Goal: Information Seeking & Learning: Learn about a topic

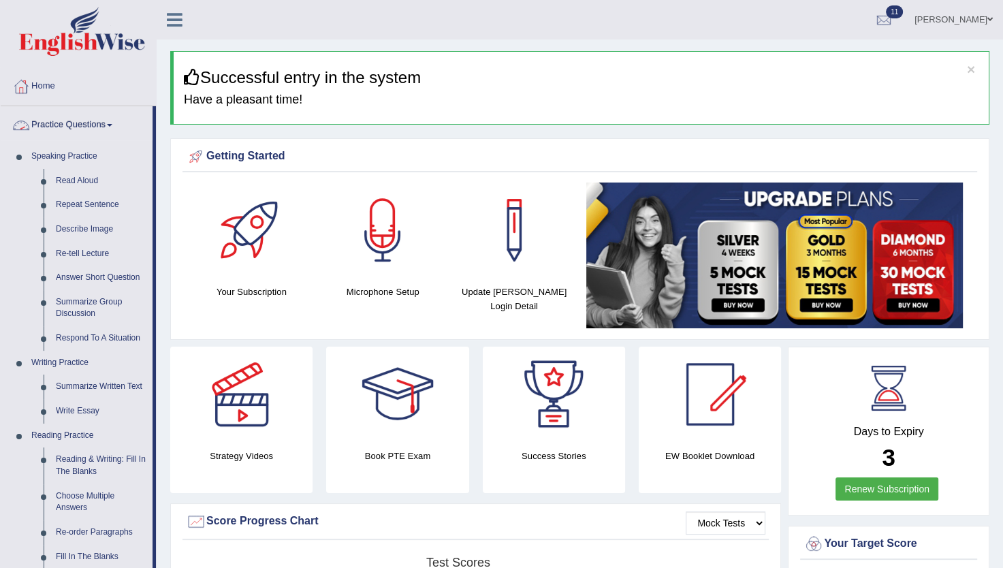
click at [105, 116] on link "Practice Questions" at bounding box center [77, 123] width 152 height 34
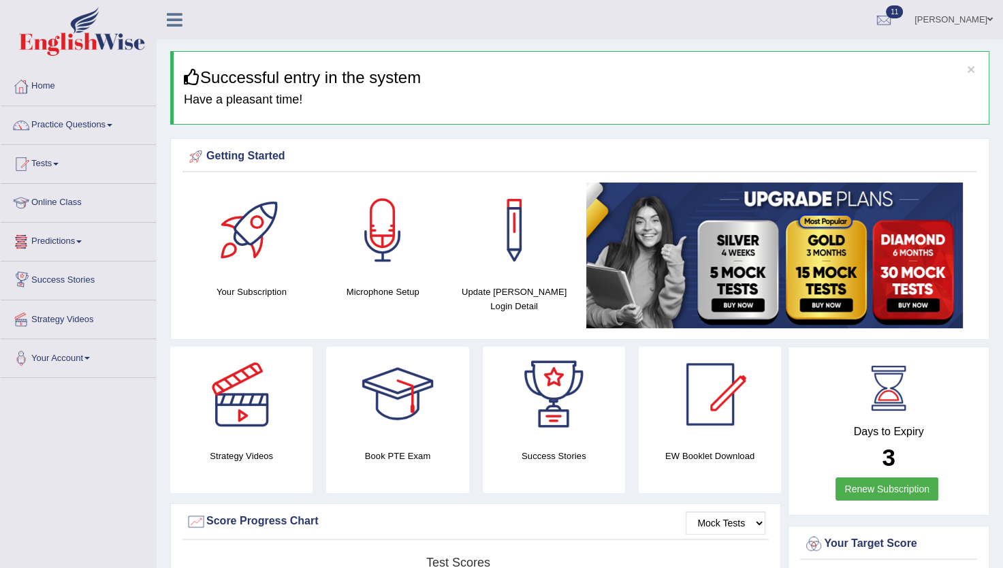
click at [79, 236] on link "Predictions" at bounding box center [78, 240] width 155 height 34
click at [47, 162] on link "Tests" at bounding box center [78, 162] width 155 height 34
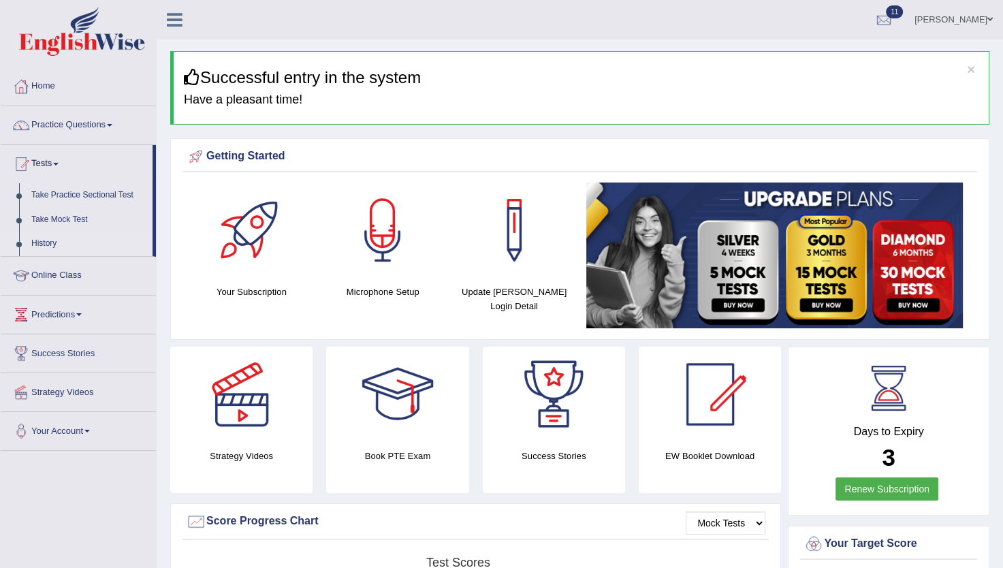
click at [46, 241] on link "History" at bounding box center [88, 243] width 127 height 25
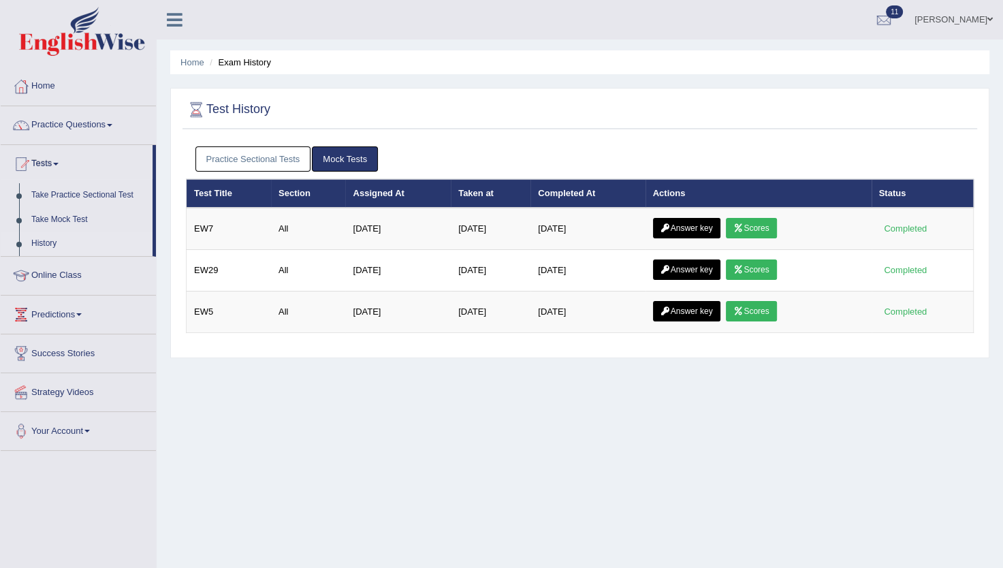
click at [338, 155] on link "Mock Tests" at bounding box center [345, 158] width 66 height 25
click at [343, 157] on link "Mock Tests" at bounding box center [345, 158] width 66 height 25
click at [346, 157] on link "Mock Tests" at bounding box center [345, 158] width 66 height 25
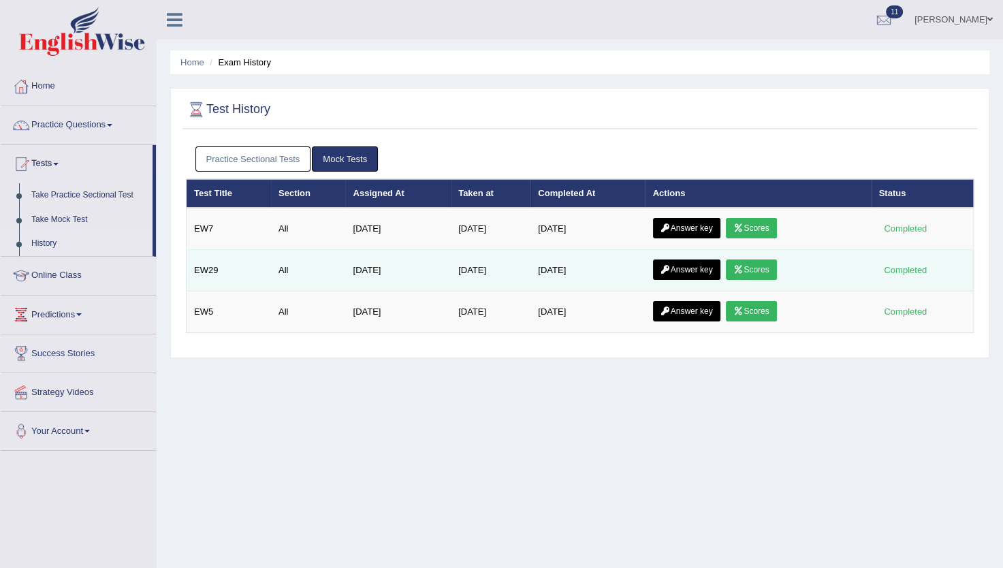
click at [717, 260] on link "Answer key" at bounding box center [686, 269] width 67 height 20
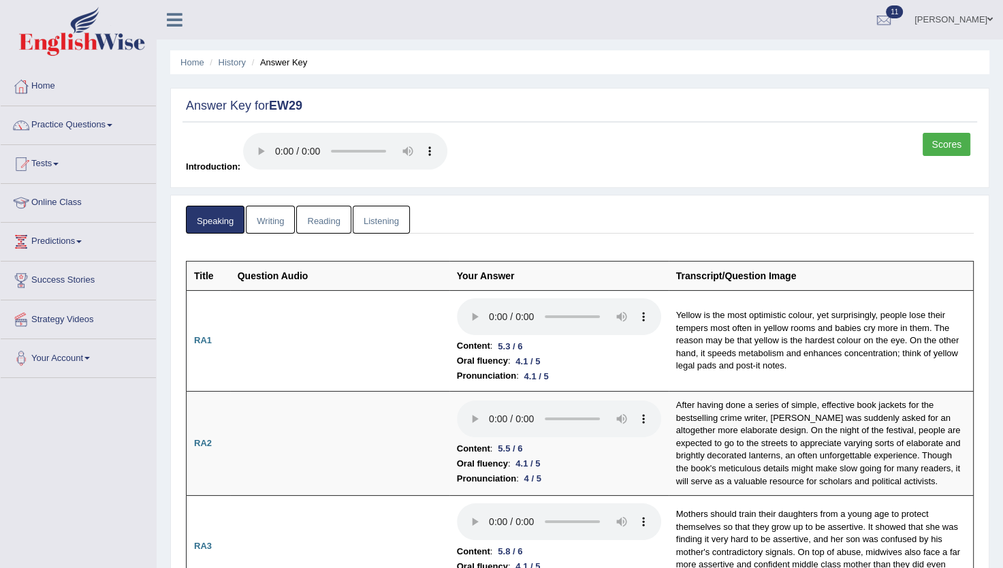
click at [388, 210] on link "Listening" at bounding box center [381, 220] width 57 height 28
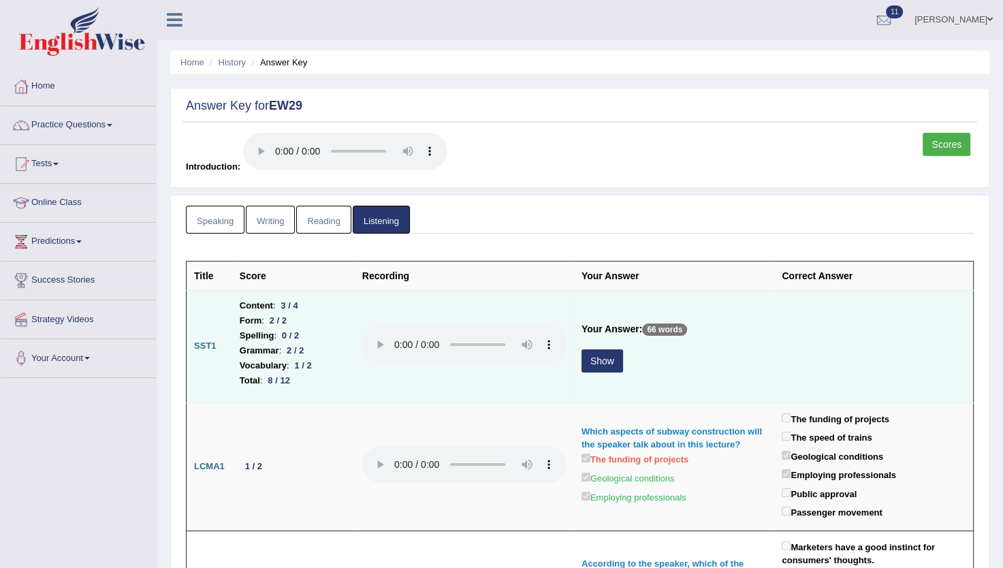
click at [599, 352] on button "Show" at bounding box center [602, 360] width 42 height 23
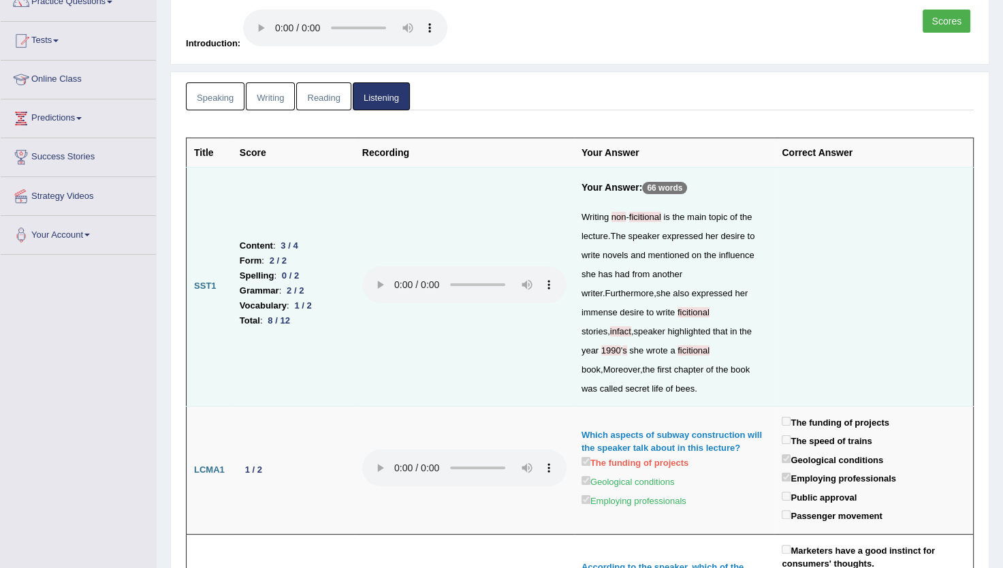
scroll to position [113, 0]
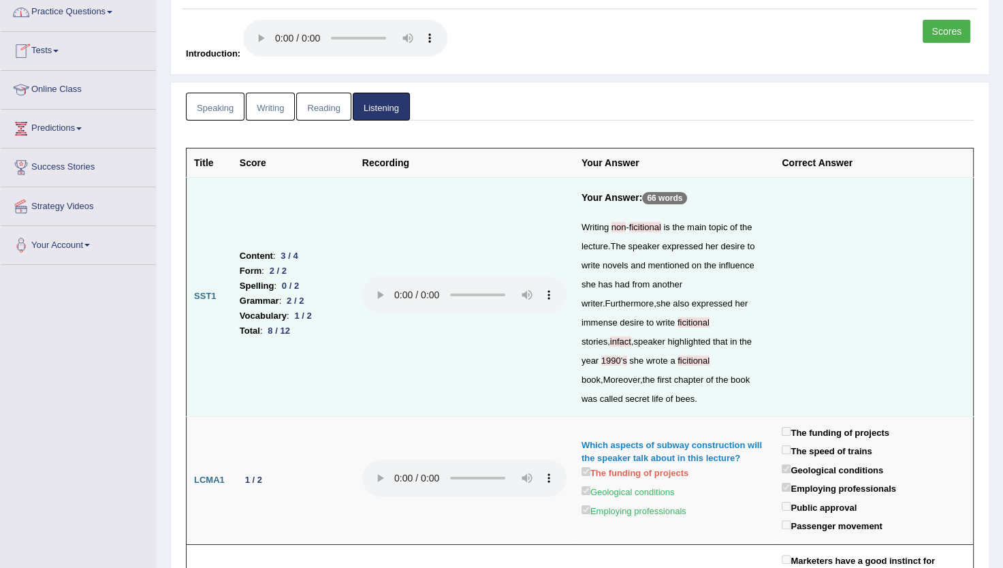
click at [70, 13] on link "Practice Questions" at bounding box center [78, 10] width 155 height 34
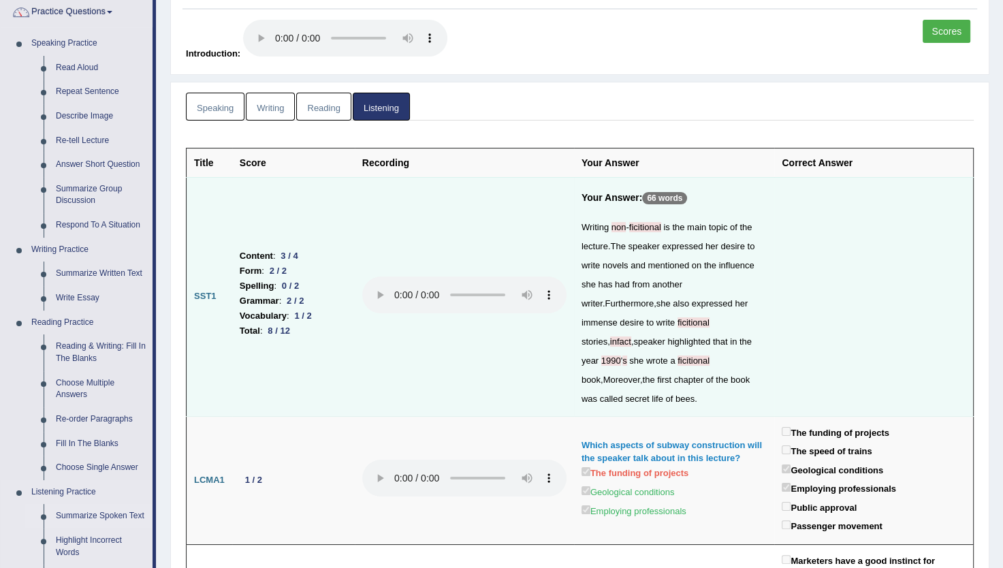
click at [71, 511] on link "Summarize Spoken Text" at bounding box center [101, 516] width 103 height 25
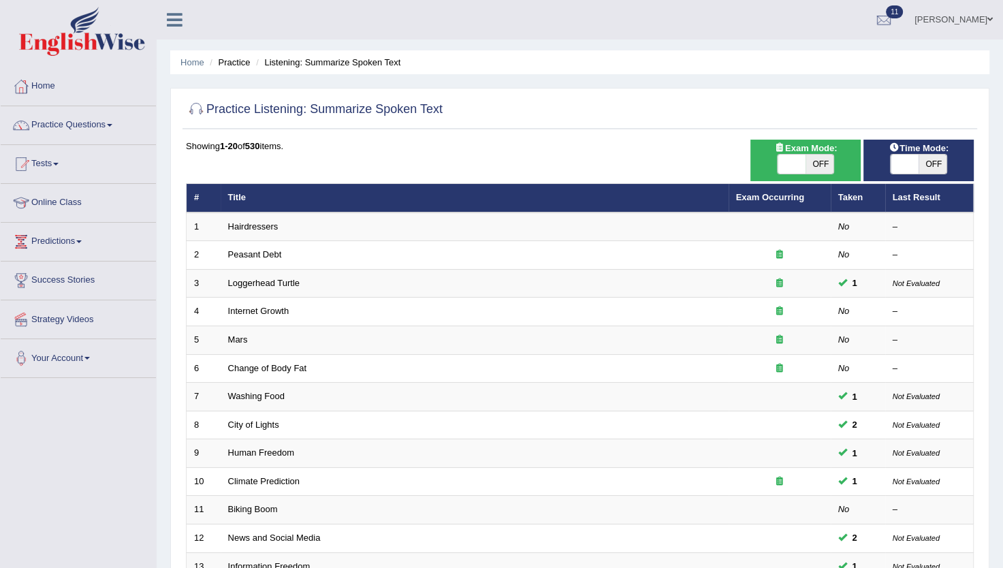
click at [805, 159] on span "OFF" at bounding box center [819, 164] width 29 height 19
checkbox input "true"
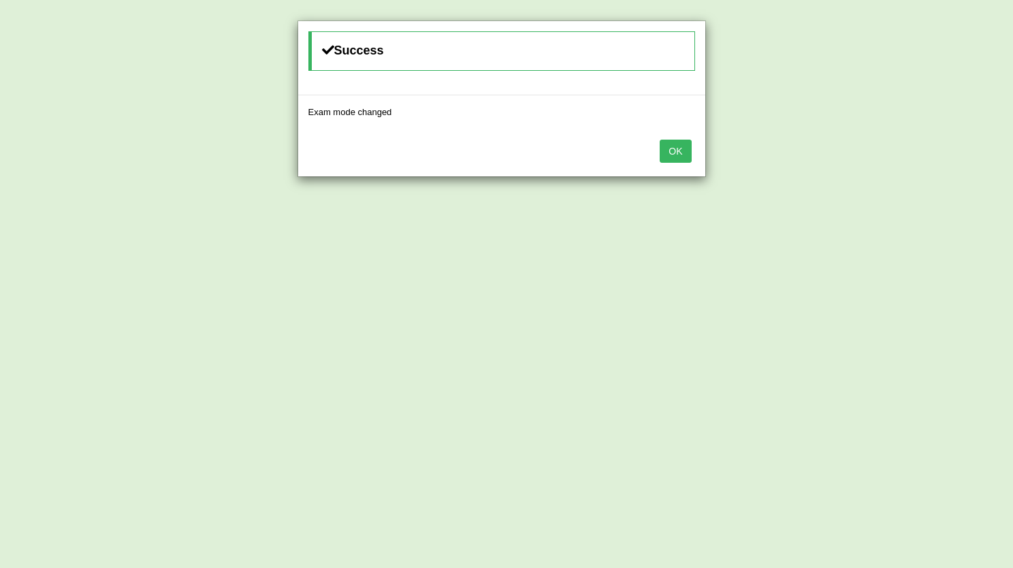
click at [670, 154] on button "OK" at bounding box center [675, 151] width 31 height 23
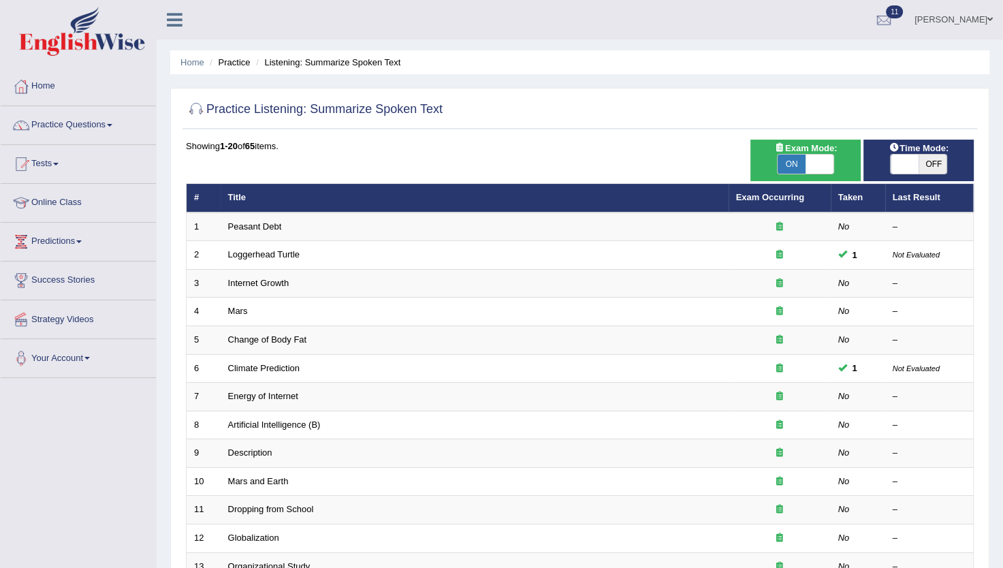
click at [941, 165] on span "OFF" at bounding box center [932, 164] width 29 height 19
checkbox input "true"
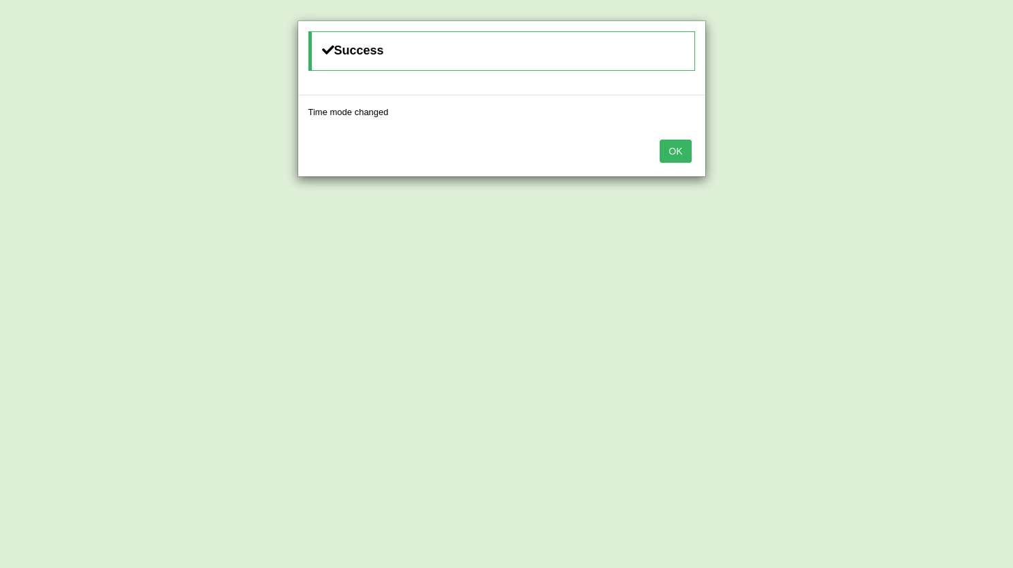
click at [664, 153] on button "OK" at bounding box center [675, 151] width 31 height 23
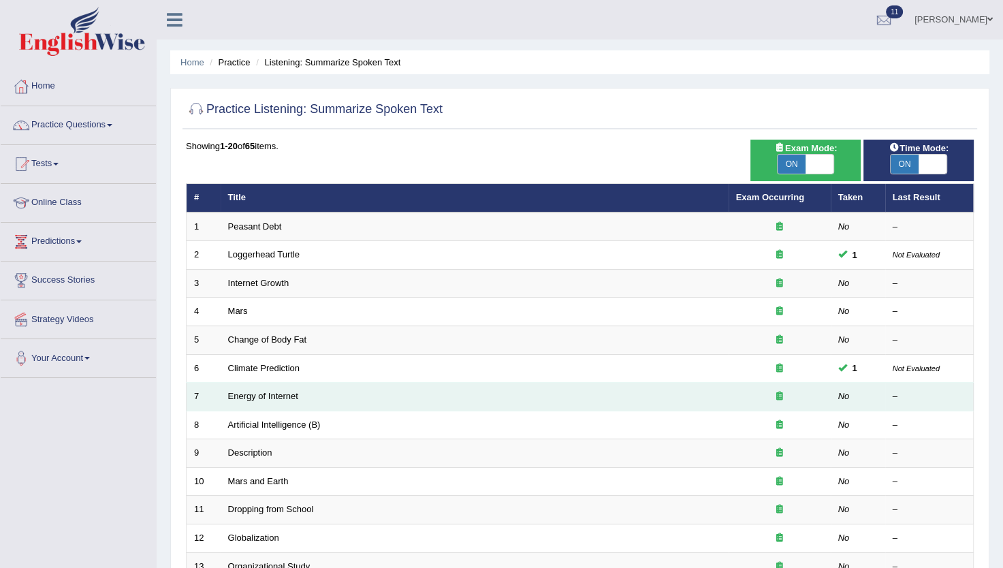
click at [828, 404] on td at bounding box center [779, 397] width 102 height 29
click at [294, 399] on link "Energy of Internet" at bounding box center [263, 396] width 70 height 10
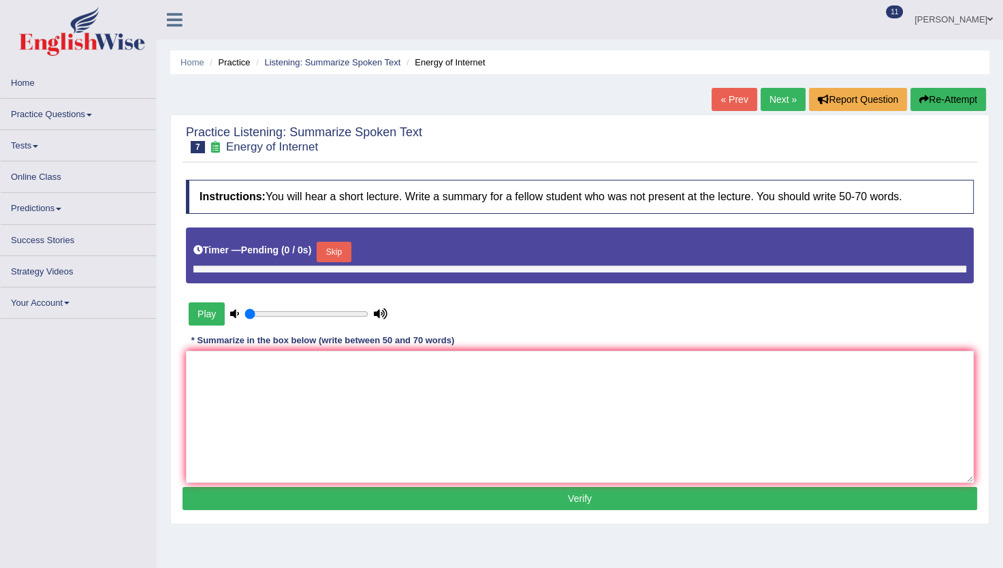
type input "0.55"
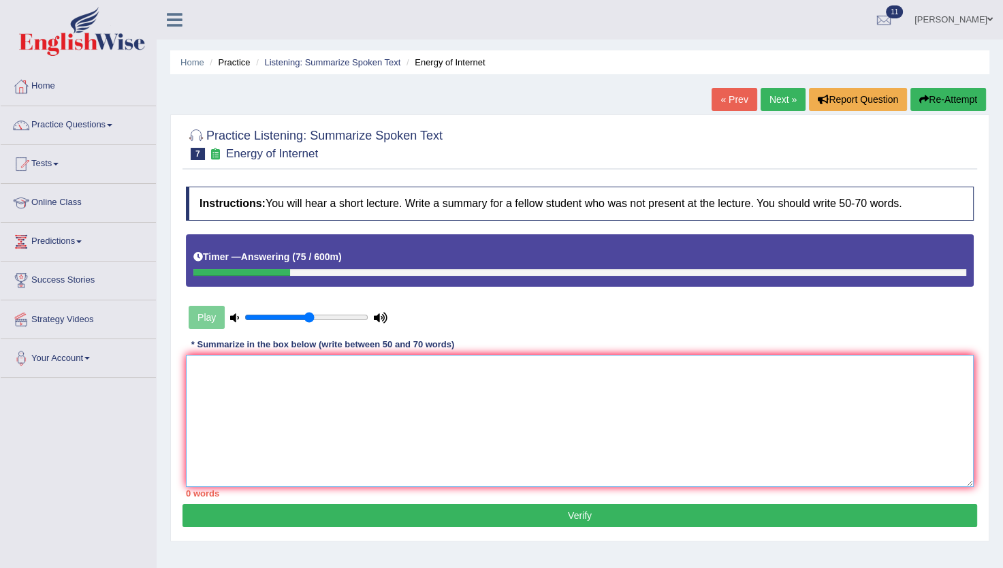
click at [216, 364] on textarea at bounding box center [580, 421] width 788 height 132
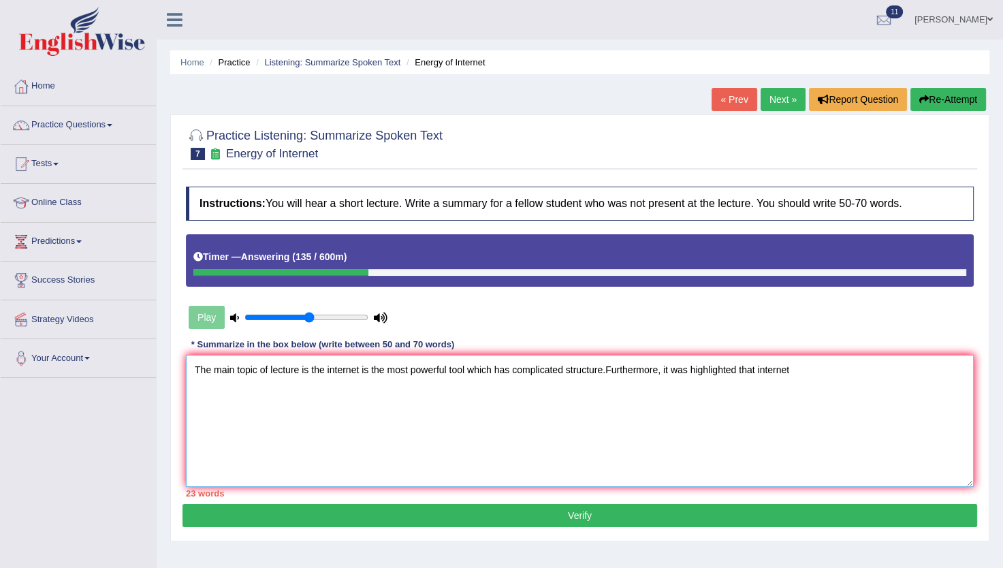
click at [764, 367] on textarea "The main topic of lecture is the internet is the most powerful tool which has c…" at bounding box center [580, 421] width 788 height 132
click at [828, 368] on textarea "The main topic of lecture is the internet is the most powerful tool which has c…" at bounding box center [580, 421] width 788 height 132
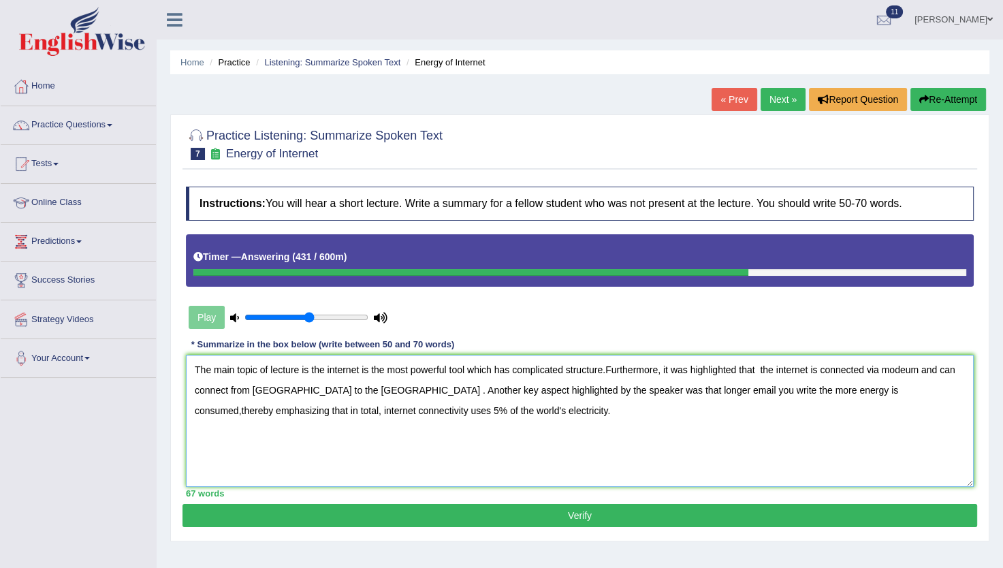
click at [306, 368] on textarea "The main topic of lecture is the internet is the most powerful tool which has c…" at bounding box center [580, 421] width 788 height 132
click at [323, 368] on textarea "The main topic of lecture was the internet is the most powerful tool which has …" at bounding box center [580, 421] width 788 height 132
click at [319, 372] on textarea "The main topic of lecture was the internet is the most powerful tool which has …" at bounding box center [580, 421] width 788 height 132
click at [640, 370] on textarea "The main topic of lecture was that ""the internet is the most powerful tool whi…" at bounding box center [580, 421] width 788 height 132
click at [942, 370] on textarea "The main topic of lecture was that ""the internet is the most powerful tool whi…" at bounding box center [580, 421] width 788 height 132
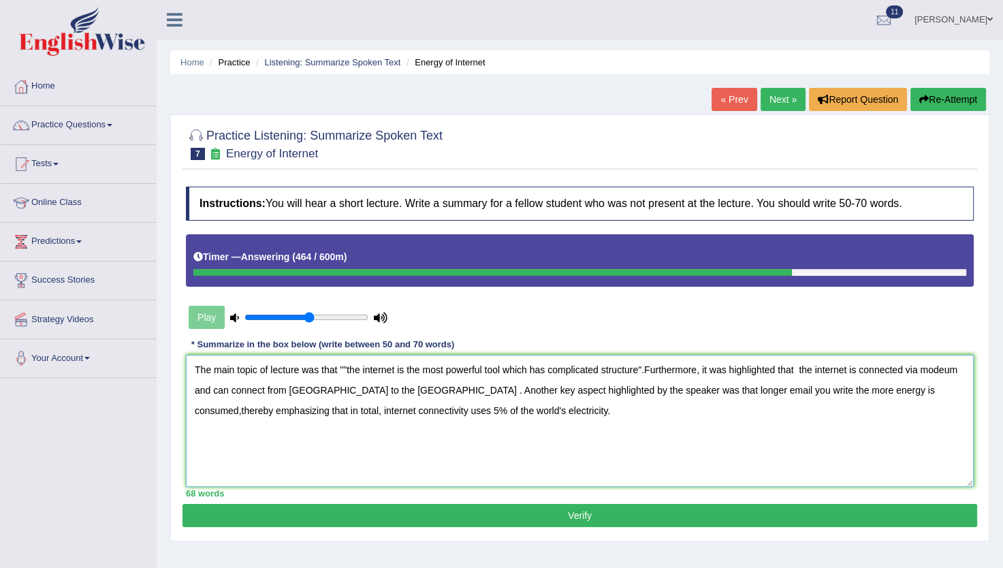
click at [947, 369] on textarea "The main topic of lecture was that ""the internet is the most powerful tool whi…" at bounding box center [580, 421] width 788 height 132
click at [831, 386] on textarea "The main topic of lecture was that ""the internet is the most powerful tool whi…" at bounding box center [580, 421] width 788 height 132
type textarea "The main topic of lecture was that ""the internet is the most powerful tool whi…"
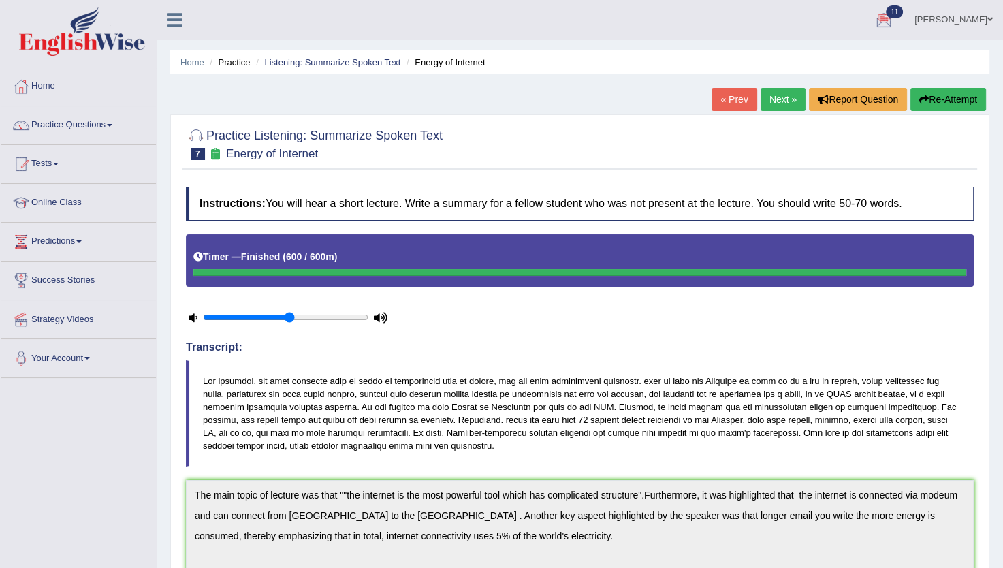
click at [786, 97] on link "Next »" at bounding box center [782, 99] width 45 height 23
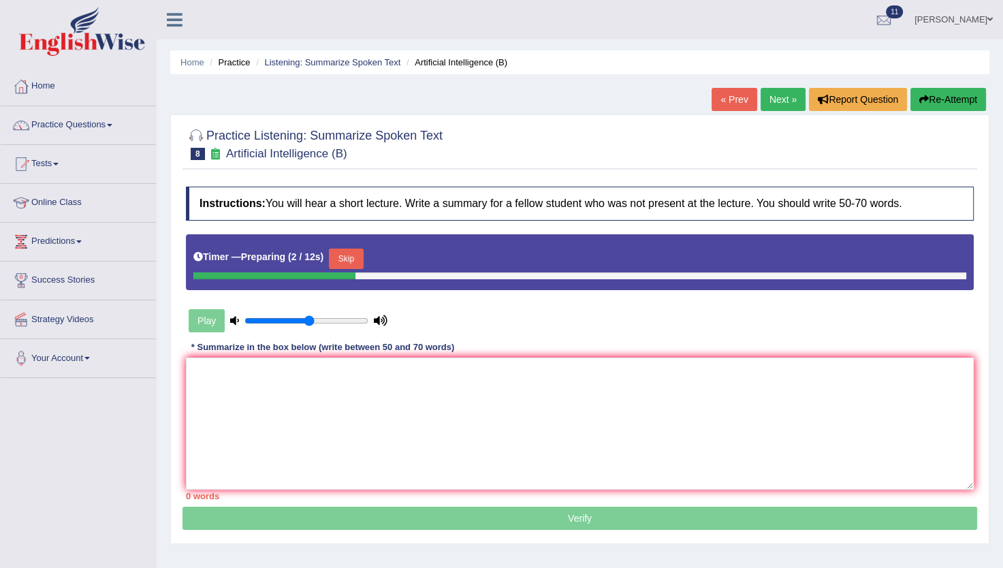
click at [255, 334] on div "Play" at bounding box center [288, 321] width 204 height 34
click at [244, 368] on textarea at bounding box center [580, 423] width 788 height 132
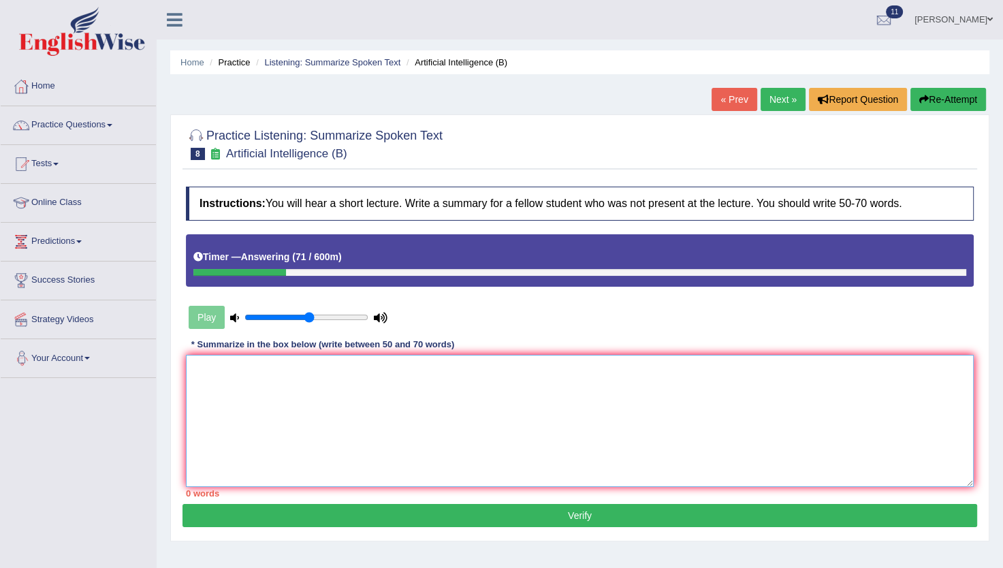
click at [204, 378] on textarea at bounding box center [580, 421] width 788 height 132
click at [204, 378] on textarea "ThI" at bounding box center [580, 421] width 788 height 132
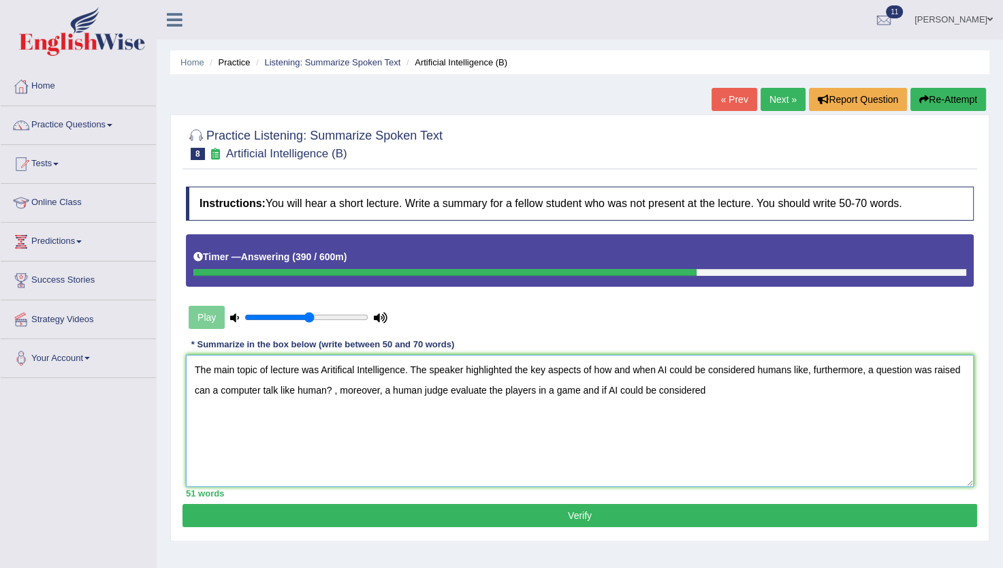
click at [595, 391] on textarea "The main topic of lecture was Aritifical Intelligence. The speaker highlighted …" at bounding box center [580, 421] width 788 height 132
click at [703, 385] on textarea "The main topic of lecture was Aritifical Intelligence. The speaker highlighted …" at bounding box center [580, 421] width 788 height 132
click at [809, 369] on textarea "The main topic of lecture was Aritifical Intelligence. The speaker highlighted …" at bounding box center [580, 421] width 788 height 132
click at [814, 366] on textarea "The main topic of lecture was Aritifical Intelligence. The speaker highlighted …" at bounding box center [580, 421] width 788 height 132
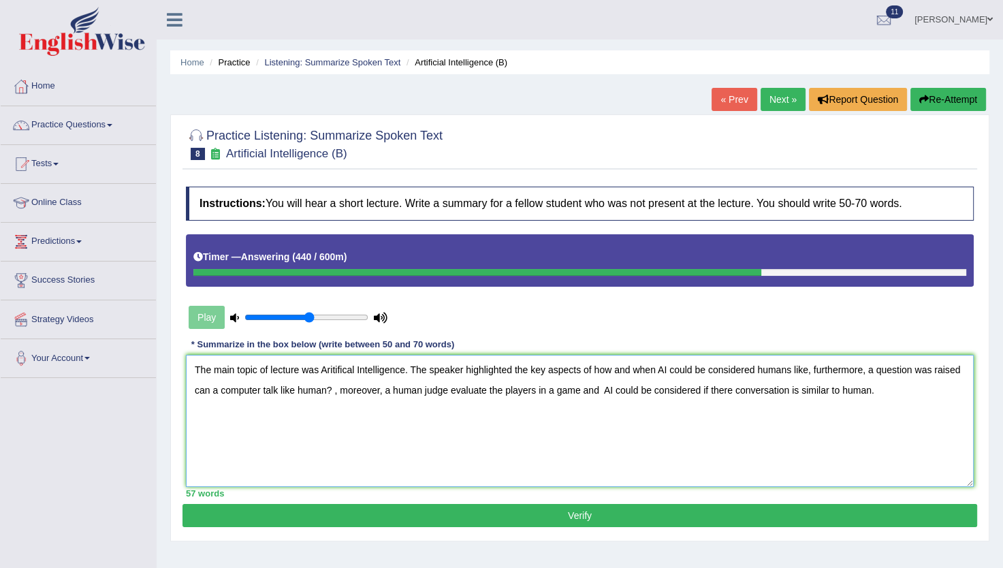
click at [869, 385] on textarea "The main topic of lecture was Aritifical Intelligence. The speaker highlighted …" at bounding box center [580, 421] width 788 height 132
click at [331, 387] on textarea "The main topic of lecture was Aritifical Intelligence. The speaker highlighted …" at bounding box center [580, 421] width 788 height 132
click at [329, 421] on textarea "The main topic of lecture was Aritifical Intelligence. The speaker highlighted …" at bounding box center [580, 421] width 788 height 132
click at [536, 388] on textarea "The main topic of lecture was Aritifical Intelligence. The speaker highlighted …" at bounding box center [580, 421] width 788 height 132
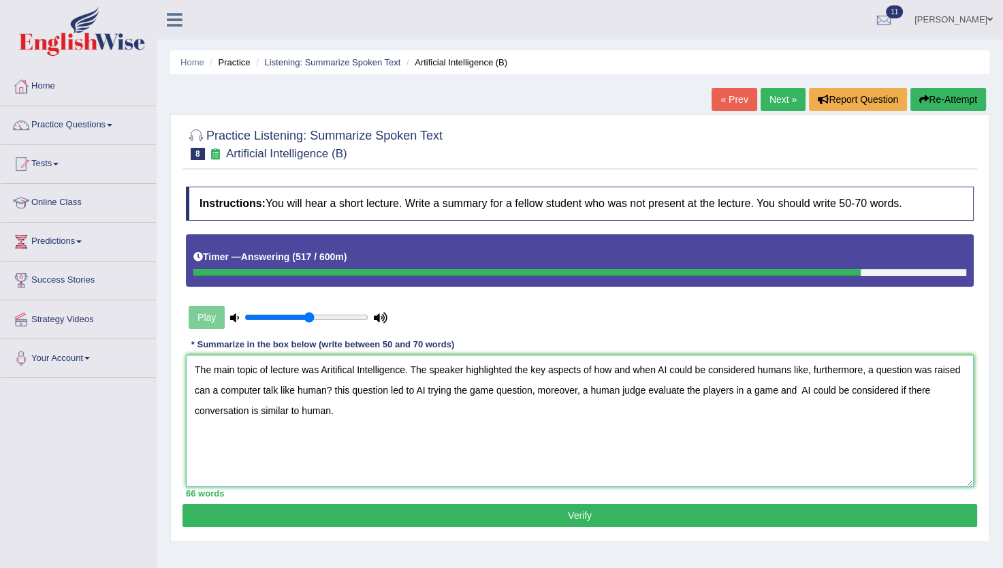
type textarea "The main topic of lecture was Aritifical Intelligence. The speaker highlighted …"
click at [604, 515] on button "Verify" at bounding box center [579, 515] width 794 height 23
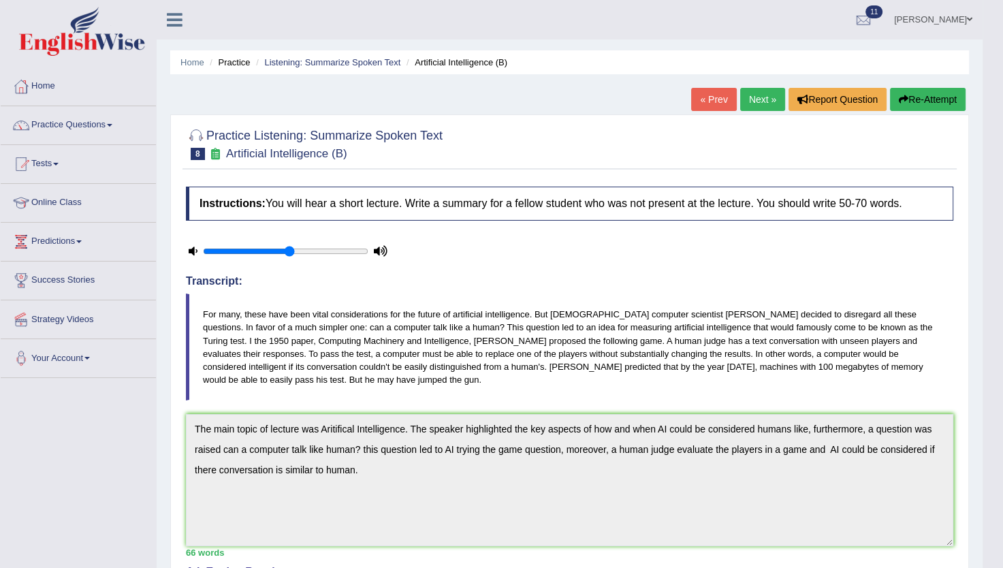
drag, startPoint x: 1007, startPoint y: 195, endPoint x: 989, endPoint y: 440, distance: 245.7
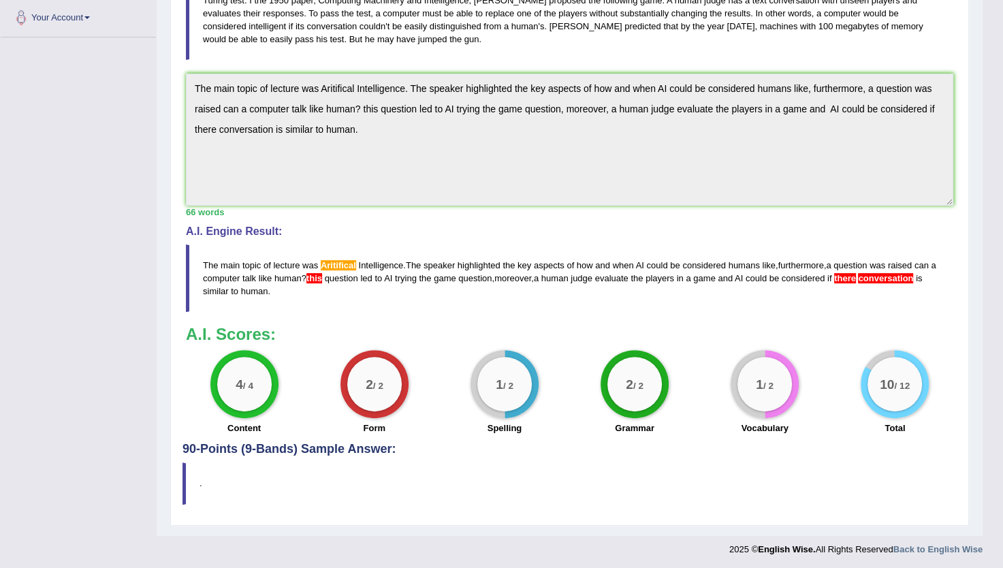
scroll to position [308, 0]
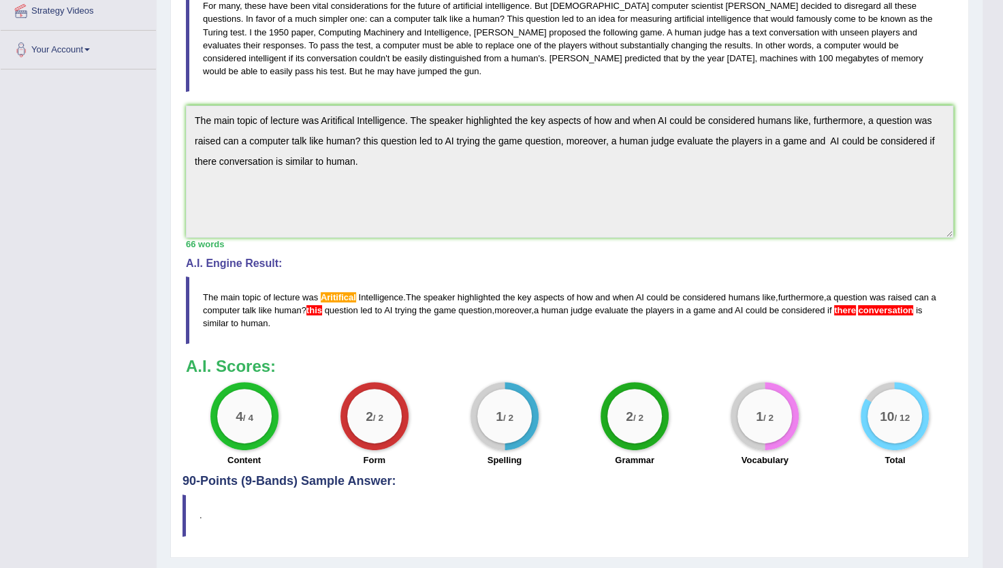
drag, startPoint x: 263, startPoint y: 485, endPoint x: 195, endPoint y: 502, distance: 70.3
click at [195, 502] on div "Practice Listening: Summarize Spoken Text 8 Artificial Intelligence (B) Instruc…" at bounding box center [569, 181] width 799 height 751
click at [195, 502] on blockquote "." at bounding box center [569, 515] width 774 height 42
click at [203, 475] on h4 "90-Points (9-Bands) Sample Answer:" at bounding box center [569, 177] width 774 height 619
click at [174, 504] on div "Practice Listening: Summarize Spoken Text 8 Artificial Intelligence (B) Instruc…" at bounding box center [569, 181] width 799 height 751
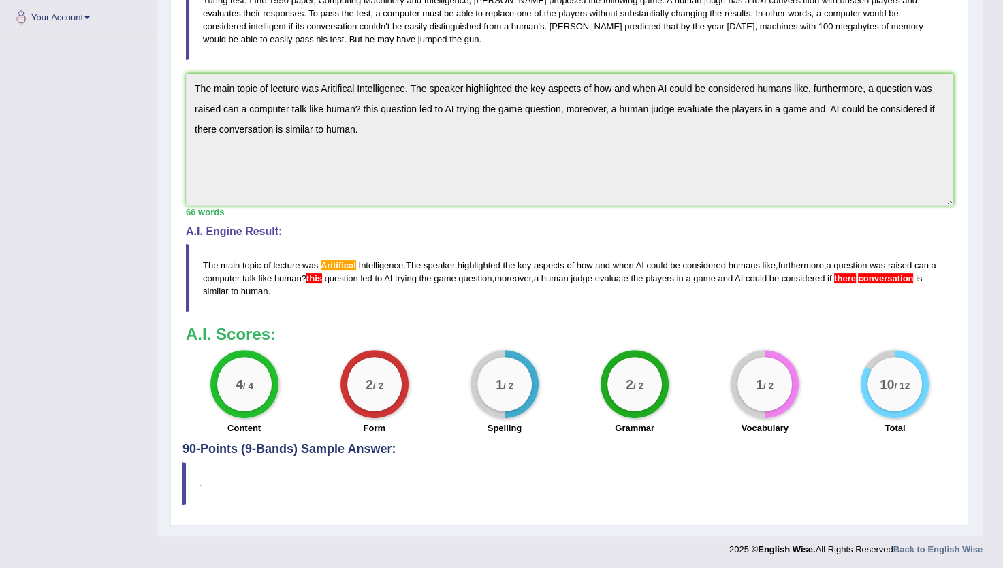
scroll to position [340, 0]
click at [214, 439] on div "Instructions: You will hear a short lecture. Write a summary for a fellow stude…" at bounding box center [569, 140] width 774 height 602
click at [183, 480] on blockquote "." at bounding box center [569, 483] width 774 height 42
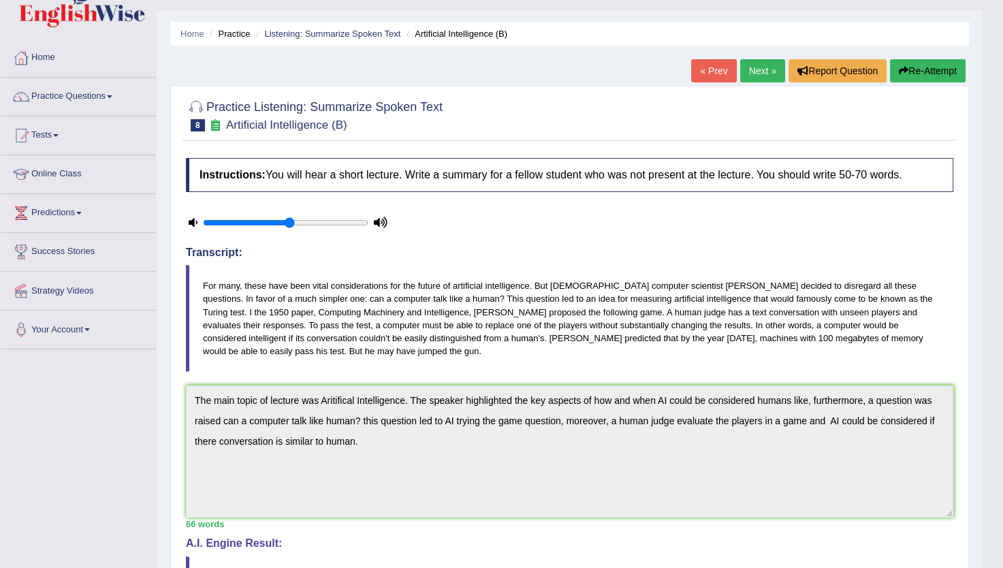
scroll to position [0, 0]
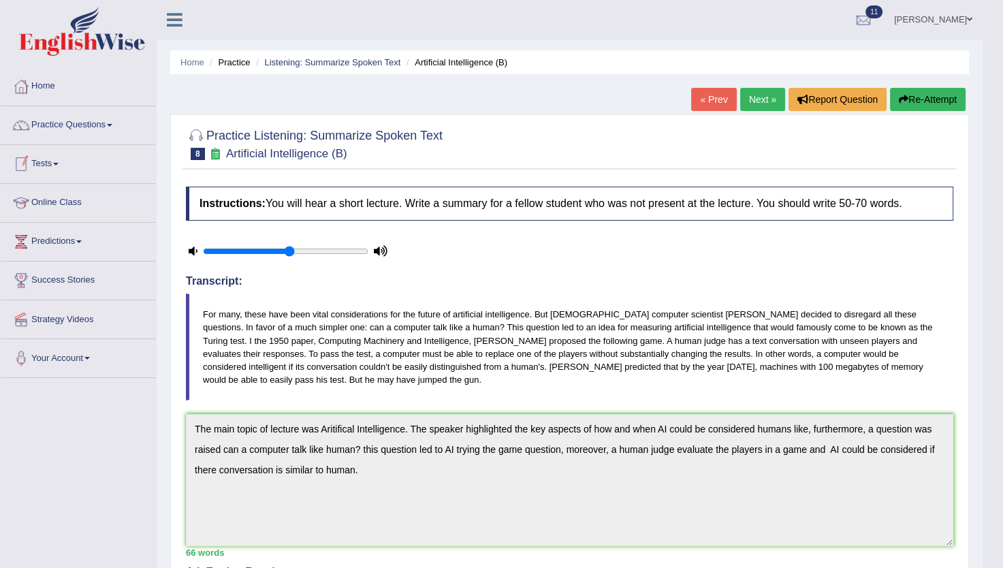
click at [111, 127] on link "Practice Questions" at bounding box center [78, 123] width 155 height 34
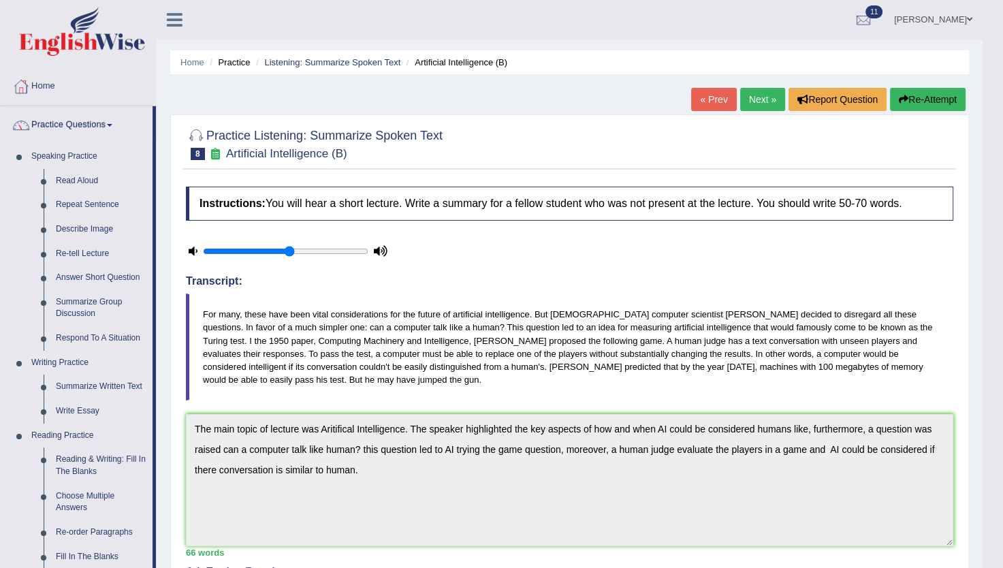
click at [152, 355] on link "Writing Practice" at bounding box center [88, 363] width 127 height 25
drag, startPoint x: 155, startPoint y: 376, endPoint x: 141, endPoint y: 462, distance: 87.5
click at [141, 462] on li "Practice Questions Speaking Practice Read Aloud Repeat Sentence Describe Image …" at bounding box center [78, 489] width 155 height 766
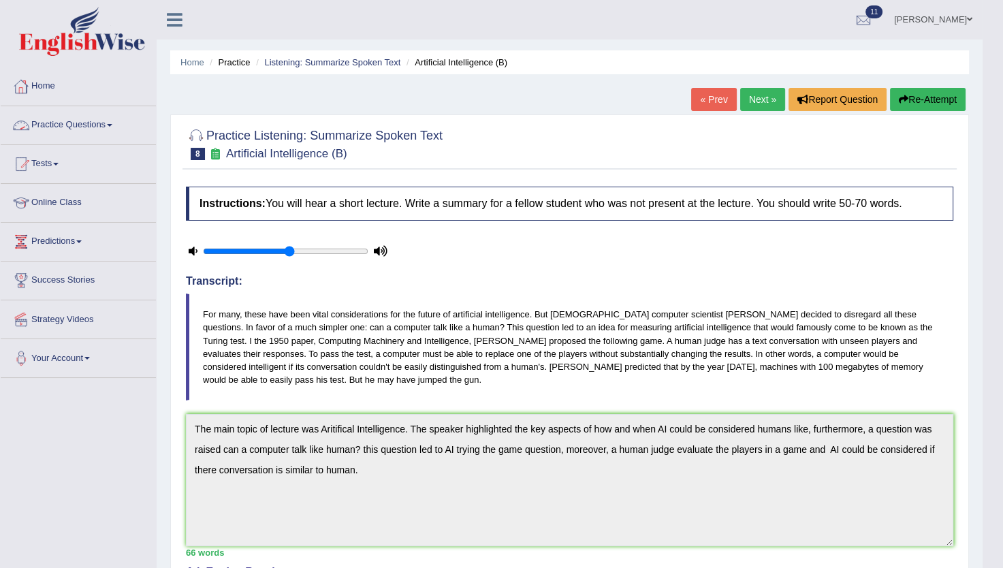
click at [78, 123] on link "Practice Questions" at bounding box center [78, 123] width 155 height 34
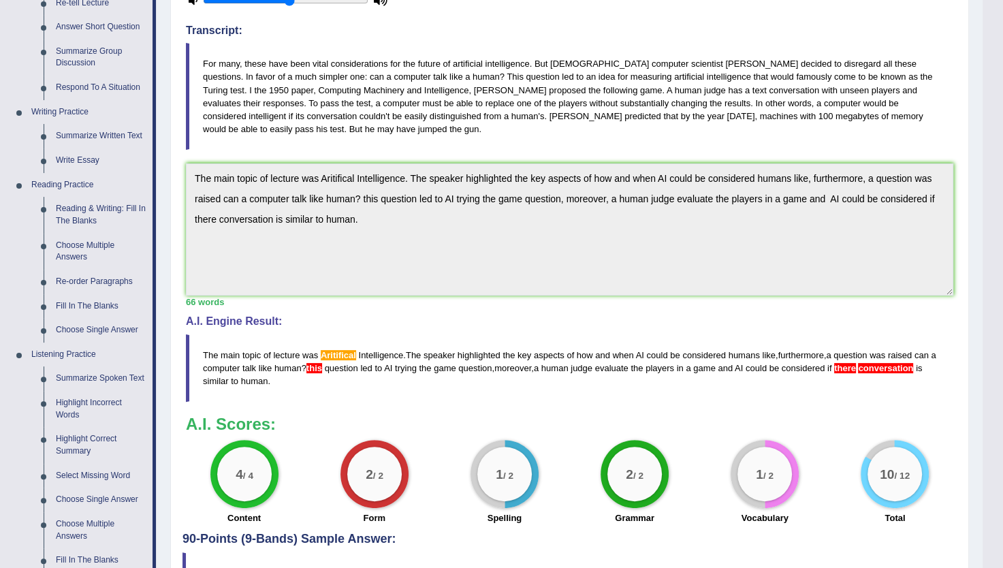
scroll to position [248, 0]
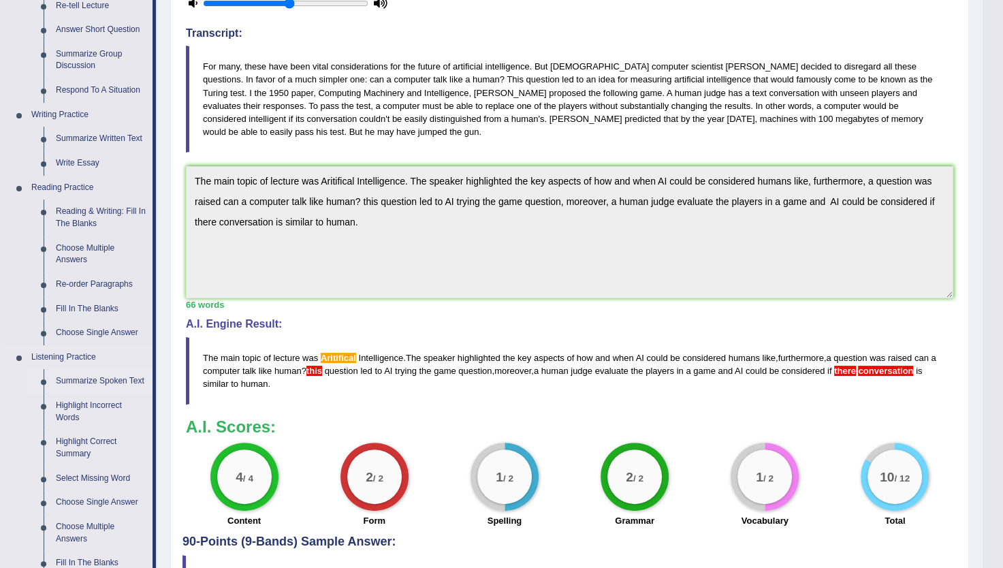
click at [88, 377] on link "Summarize Spoken Text" at bounding box center [101, 381] width 103 height 25
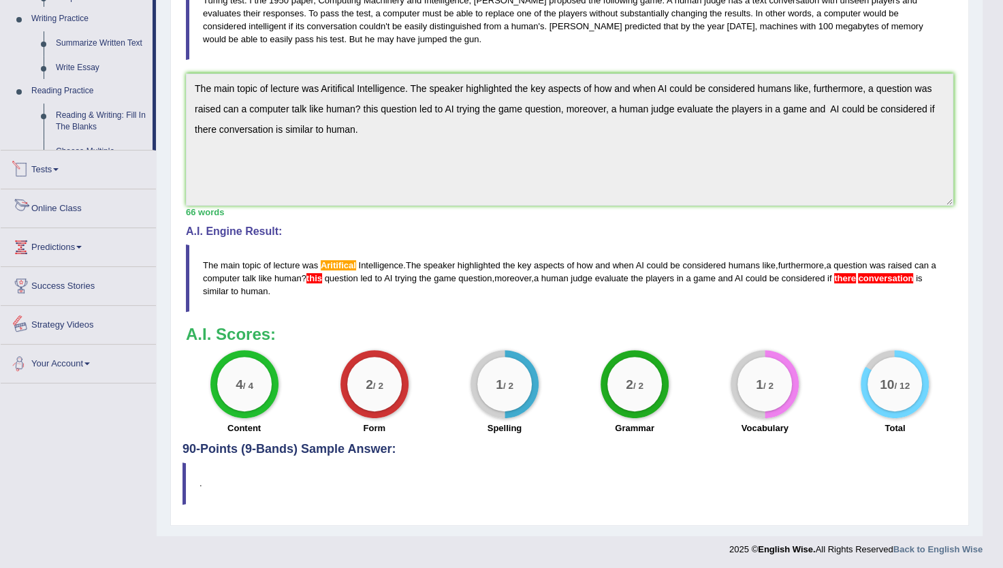
scroll to position [535, 0]
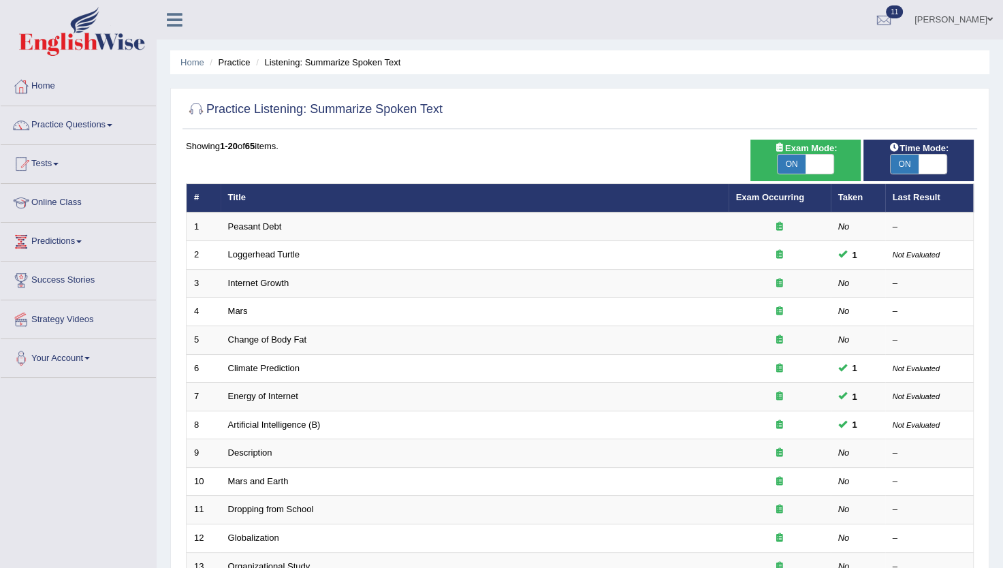
click at [794, 152] on span "Exam Mode:" at bounding box center [806, 148] width 74 height 14
click at [791, 163] on span "ON" at bounding box center [791, 164] width 29 height 19
checkbox input "false"
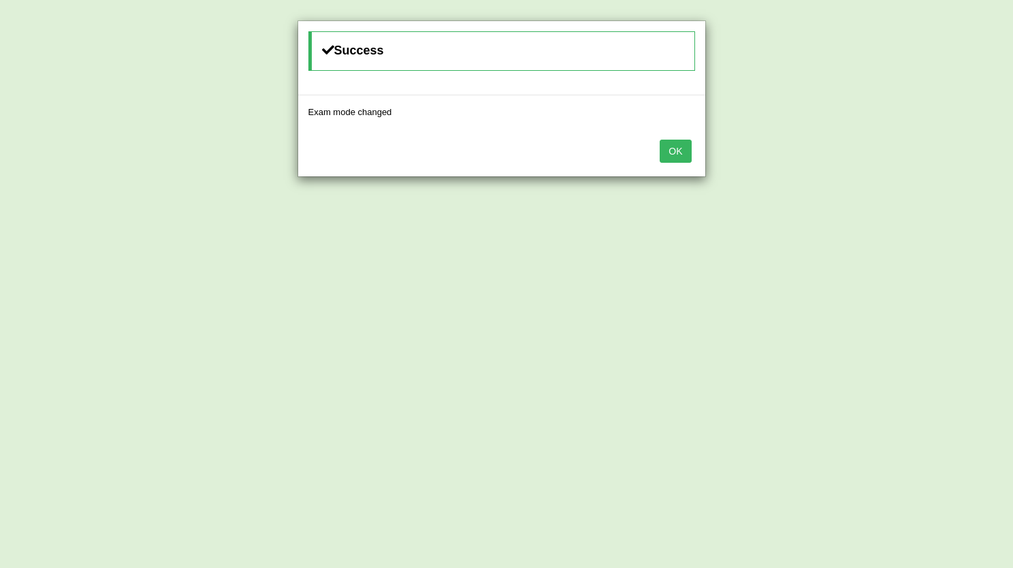
click at [670, 157] on button "OK" at bounding box center [675, 151] width 31 height 23
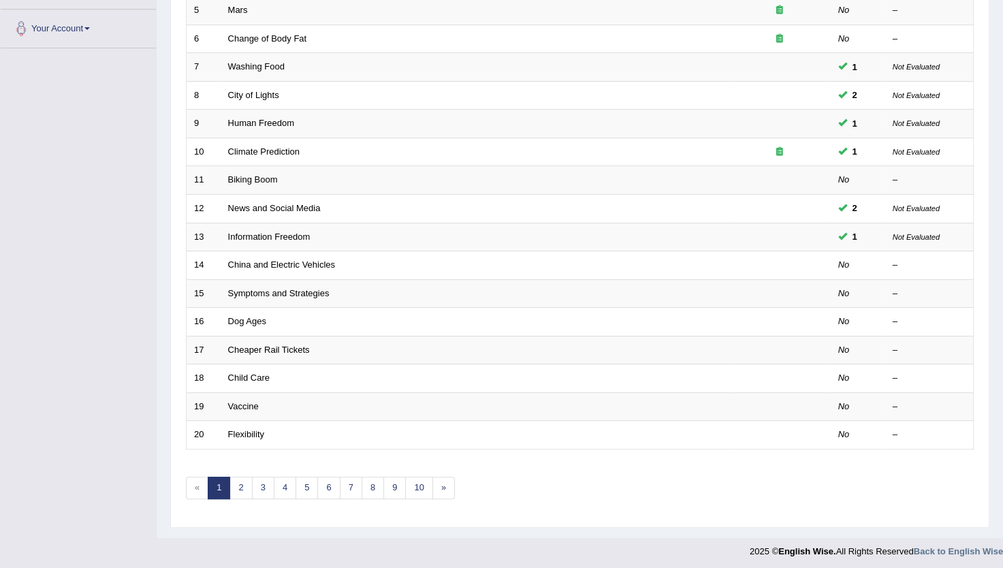
scroll to position [329, 0]
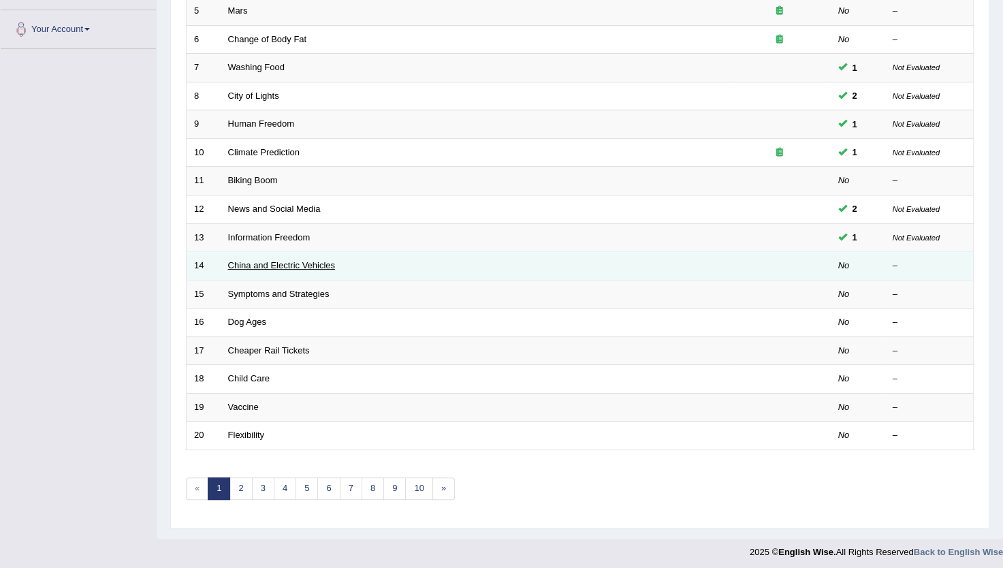
click at [274, 262] on link "China and Electric Vehicles" at bounding box center [282, 265] width 108 height 10
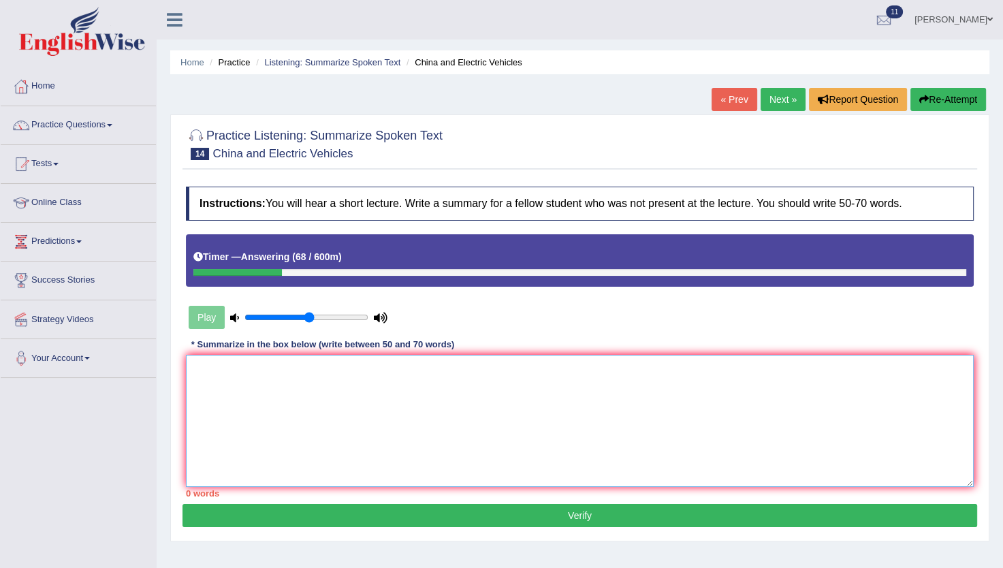
click at [323, 381] on textarea at bounding box center [580, 421] width 788 height 132
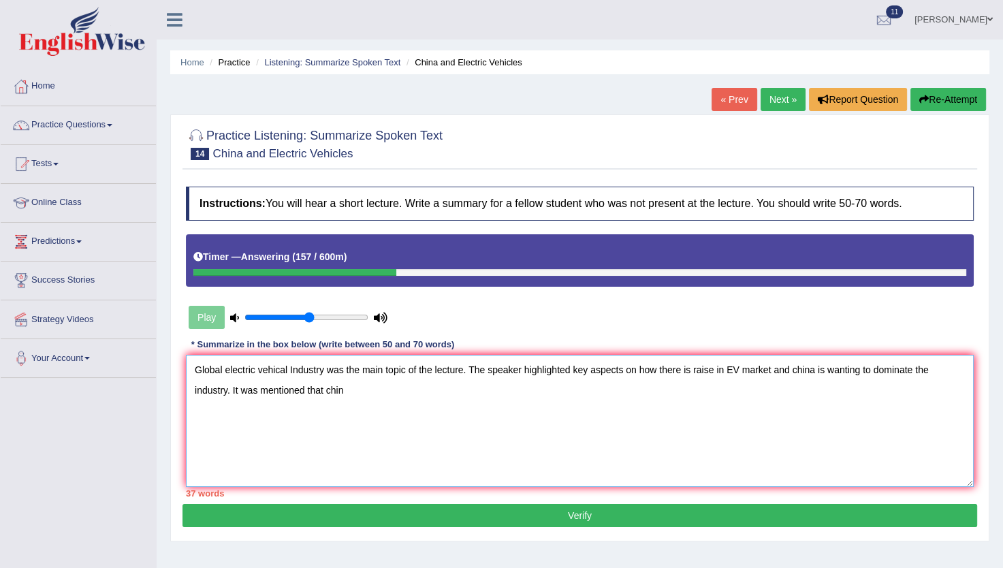
click at [792, 369] on textarea "Global electric vehical Industry was the main topic of the lecture. The speaker…" at bounding box center [580, 421] width 788 height 132
click at [342, 389] on textarea "Global electric vehical Industry was the main topic of the lecture. The speaker…" at bounding box center [580, 421] width 788 height 132
click at [489, 388] on textarea "Global electric vehical Industry was the main topic of the lecture. The speaker…" at bounding box center [580, 421] width 788 height 132
click at [544, 383] on textarea "Global electric vehical Industry was the main topic of the lecture. The speaker…" at bounding box center [580, 421] width 788 height 132
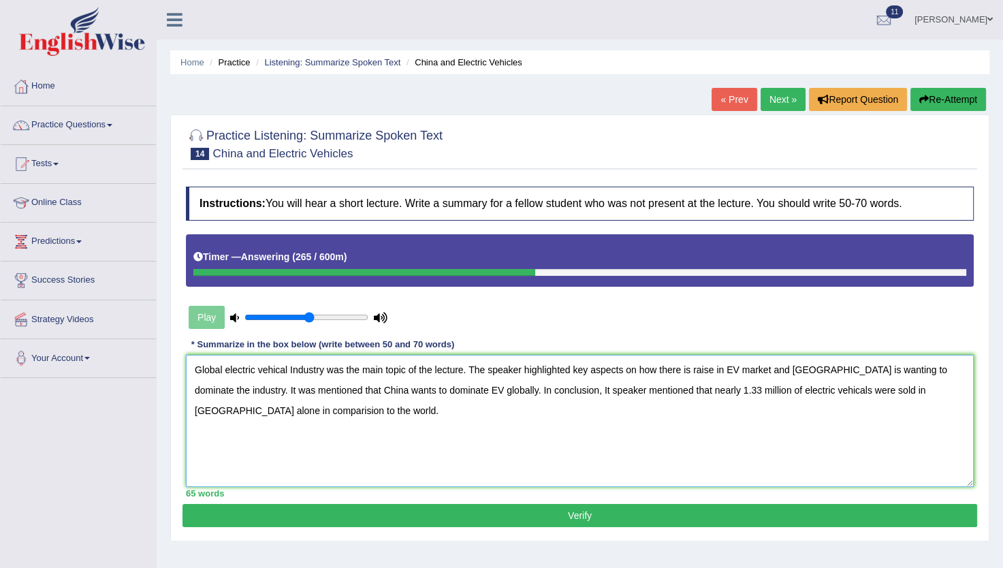
click at [554, 388] on textarea "Global electric vehical Industry was the main topic of the lecture. The speaker…" at bounding box center [580, 421] width 788 height 132
type textarea "Global electric vehical Industry was the main topic of the lecture. The speaker…"
click at [558, 513] on button "Verify" at bounding box center [579, 515] width 794 height 23
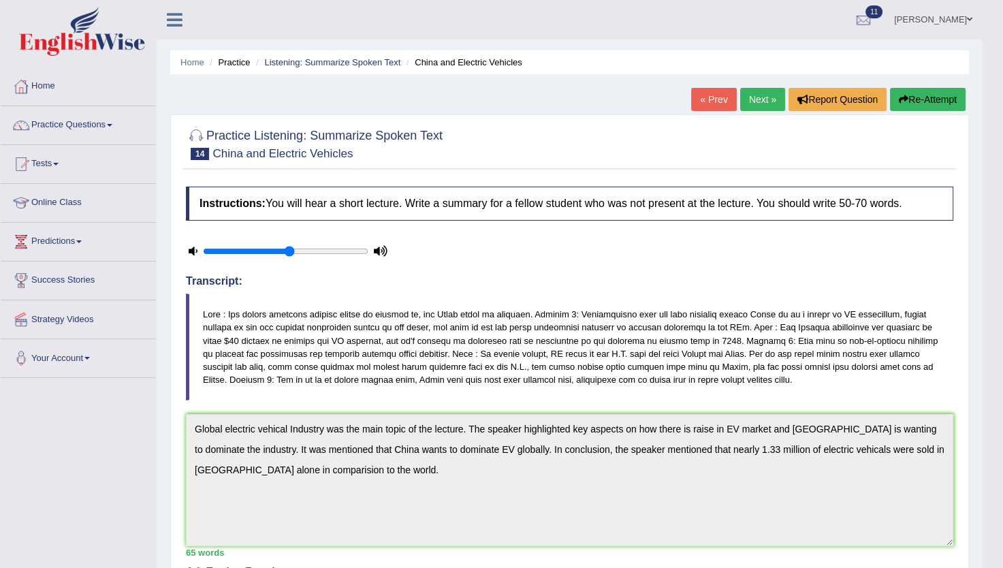
click at [754, 95] on link "Next »" at bounding box center [762, 99] width 45 height 23
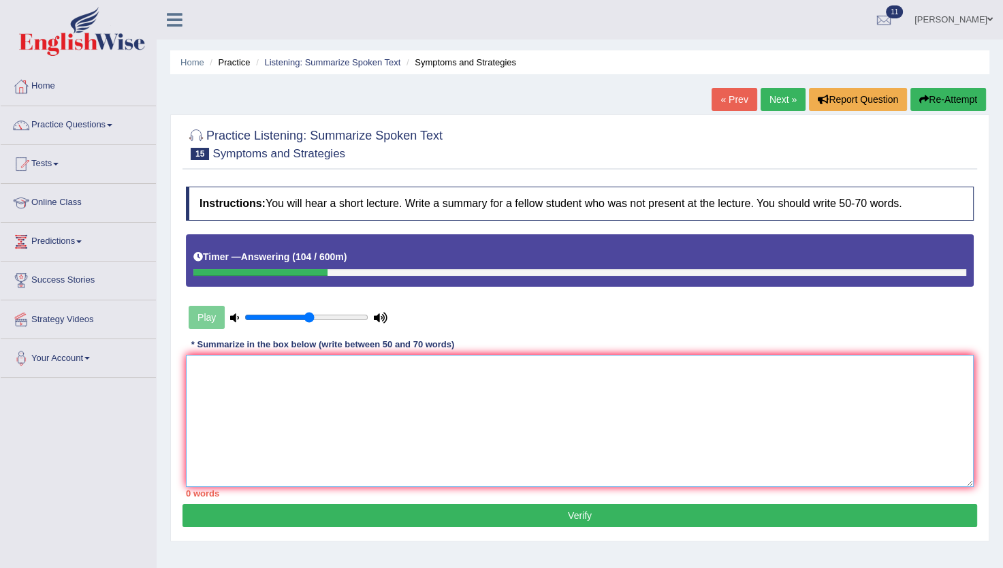
click at [199, 371] on textarea at bounding box center [580, 421] width 788 height 132
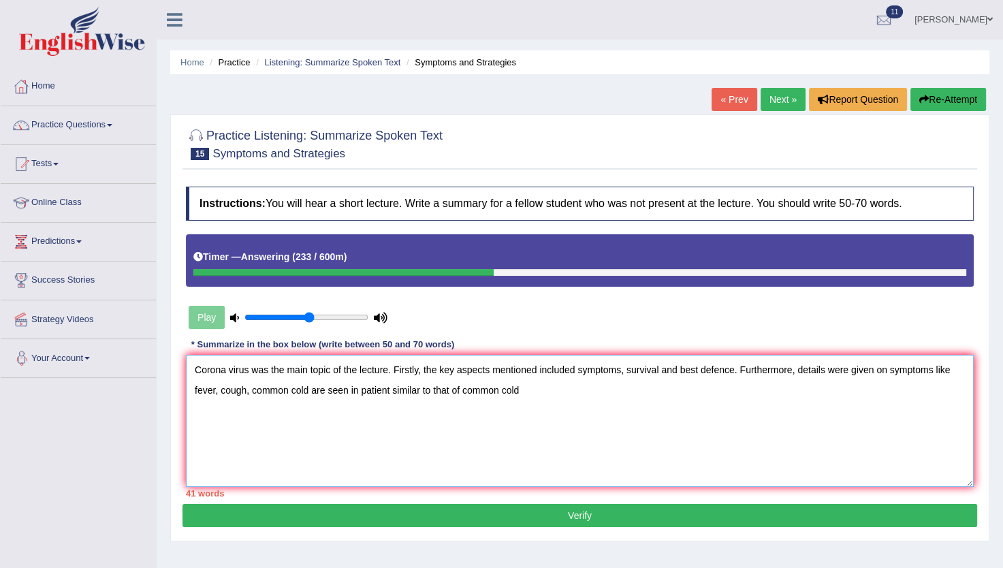
click at [300, 389] on textarea "Corona virus was the main topic of the lecture. Firstly, the key aspects mentio…" at bounding box center [580, 421] width 788 height 132
click at [256, 385] on textarea "Corona virus was the main topic of the lecture. Firstly, the key aspects mentio…" at bounding box center [580, 421] width 788 height 132
click at [481, 389] on textarea "Corona virus was the main topic of the lecture. Firstly, the key aspects mentio…" at bounding box center [580, 421] width 788 height 132
click at [491, 386] on textarea "Corona virus was the main topic of the lecture. Firstly, the key aspects mentio…" at bounding box center [580, 421] width 788 height 132
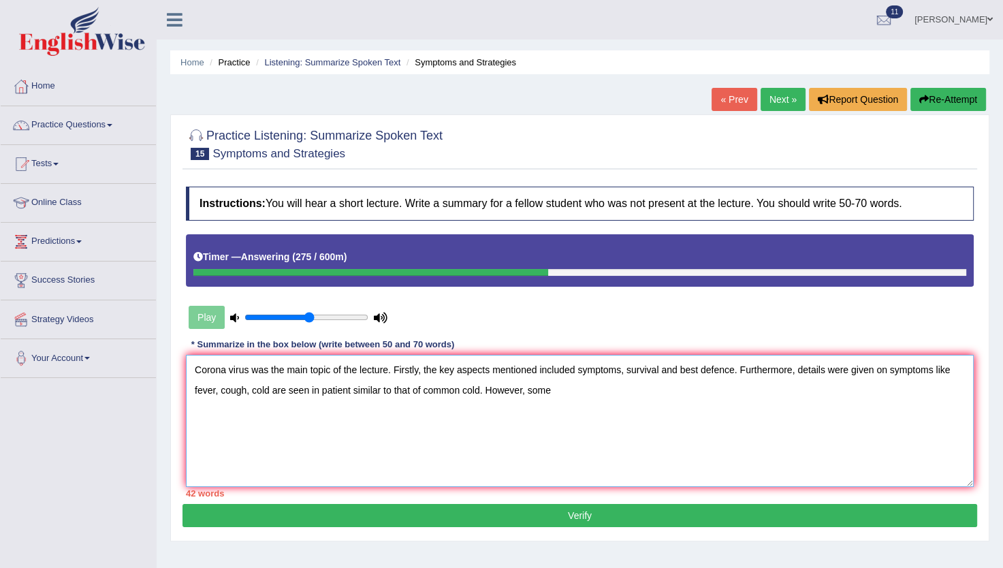
click at [551, 388] on textarea "Corona virus was the main topic of the lecture. Firstly, the key aspects mentio…" at bounding box center [580, 421] width 788 height 132
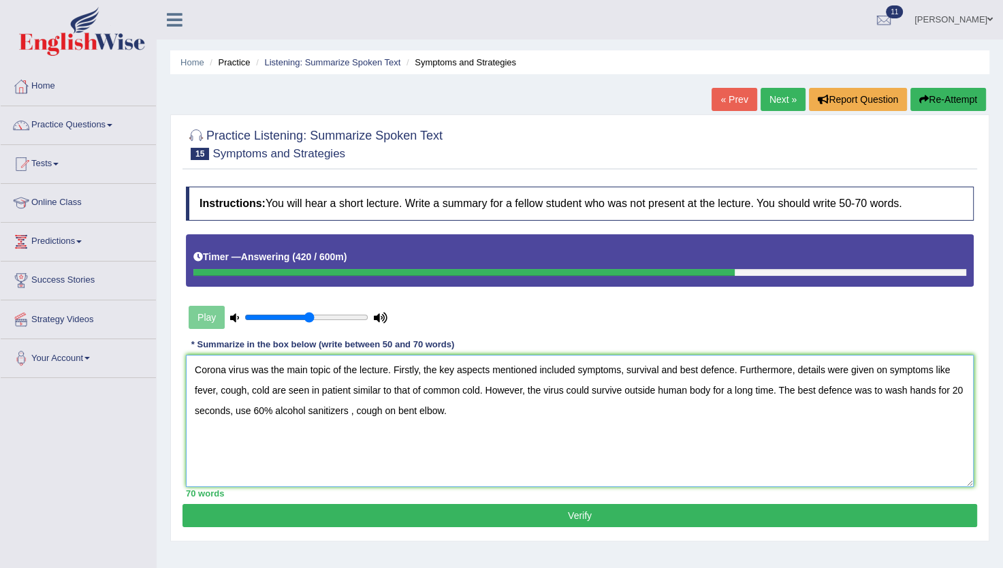
click at [775, 391] on textarea "Corona virus was the main topic of the lecture. Firstly, the key aspects mentio…" at bounding box center [580, 421] width 788 height 132
click at [568, 374] on textarea "Corona virus was the main topic of the lecture. Firstly, the key aspects mentio…" at bounding box center [580, 421] width 788 height 132
drag, startPoint x: 570, startPoint y: 374, endPoint x: 562, endPoint y: 372, distance: 8.3
click at [562, 372] on textarea "Corona virus was the main topic of the lecture. Firstly, the key aspects mentio…" at bounding box center [580, 421] width 788 height 132
click at [524, 366] on textarea "Corona virus was the main topic of the lecture. Firstly, the key aspects mentio…" at bounding box center [580, 421] width 788 height 132
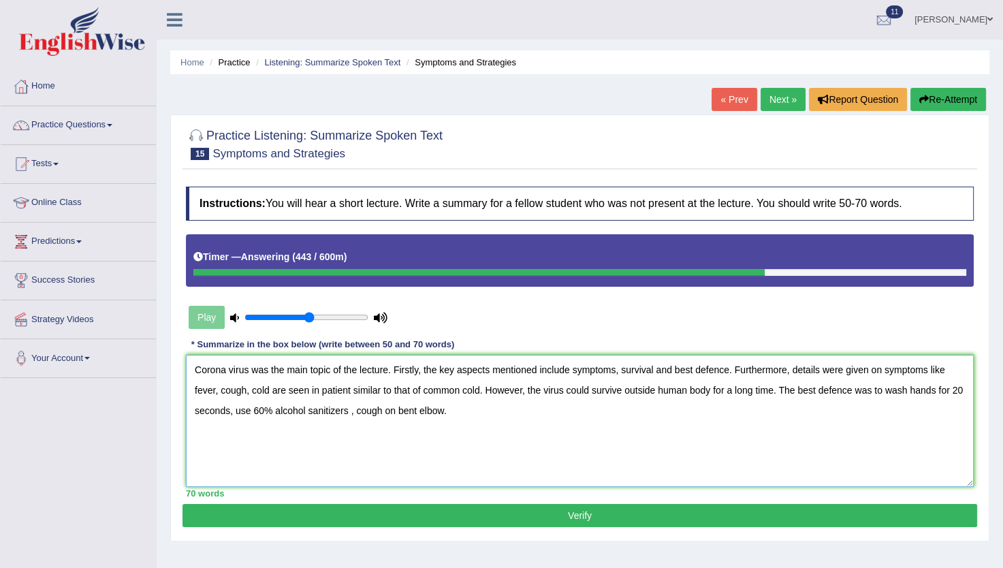
click at [531, 370] on textarea "Corona virus was the main topic of the lecture. Firstly, the key aspects mentio…" at bounding box center [580, 421] width 788 height 132
click at [255, 389] on textarea "Corona virus was the main topic of the lecture. Firstly, the key aspects mentio…" at bounding box center [580, 421] width 788 height 132
click at [219, 389] on textarea "Corona virus was the main topic of the lecture. Firstly, the key aspects mentio…" at bounding box center [580, 421] width 788 height 132
click at [296, 395] on textarea "Corona virus was the main topic of the lecture. Firstly, the key aspects mentio…" at bounding box center [580, 421] width 788 height 132
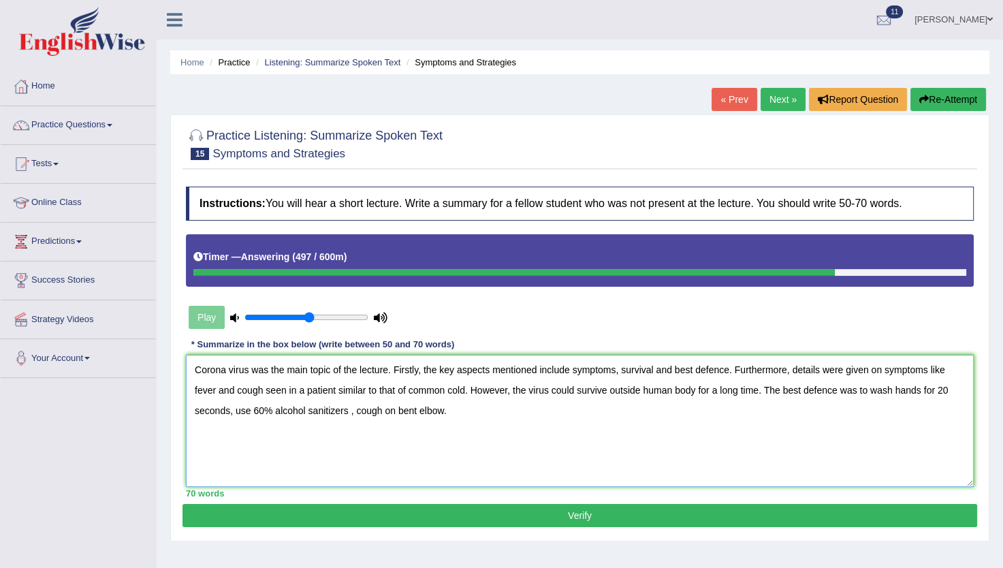
click at [338, 387] on textarea "Corona virus was the main topic of the lecture. Firstly, the key aspects mentio…" at bounding box center [580, 421] width 788 height 132
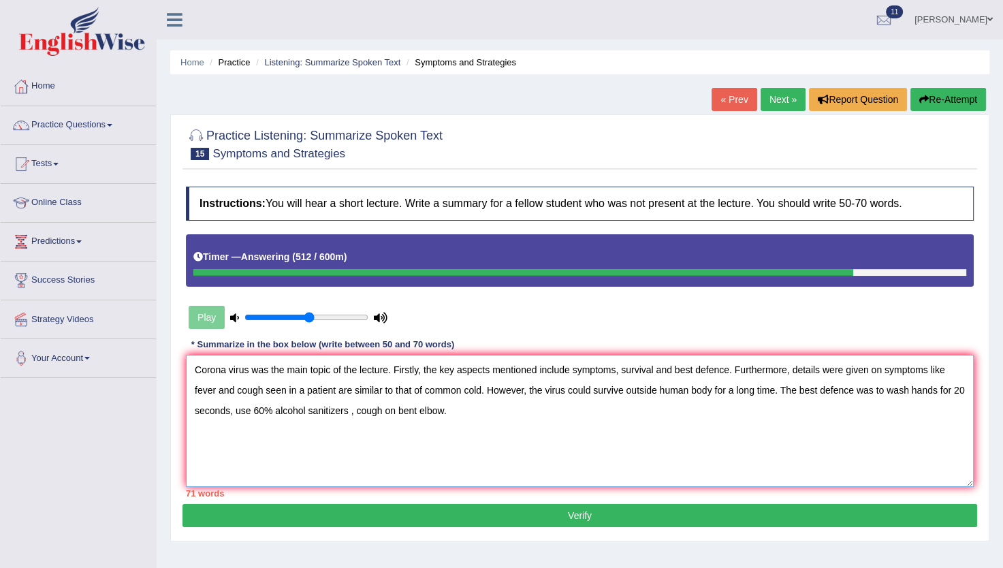
click at [408, 408] on textarea "Corona virus was the main topic of the lecture. Firstly, the key aspects mentio…" at bounding box center [580, 421] width 788 height 132
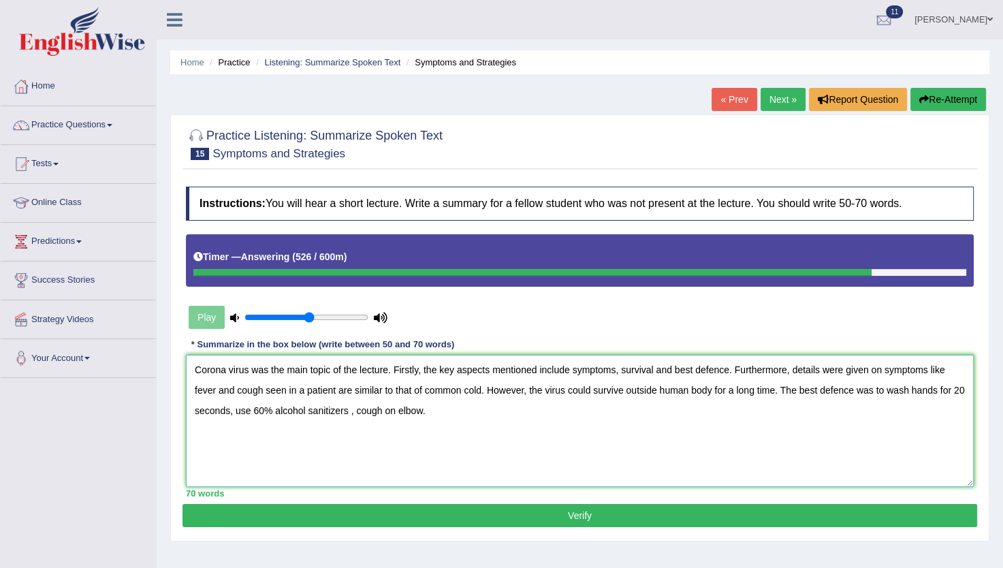
click at [827, 366] on textarea "Corona virus was the main topic of the lecture. Firstly, the key aspects mentio…" at bounding box center [580, 421] width 788 height 132
click at [874, 370] on textarea "Corona virus was the main topic of the lecture. Firstly, the key aspects mentio…" at bounding box center [580, 421] width 788 height 132
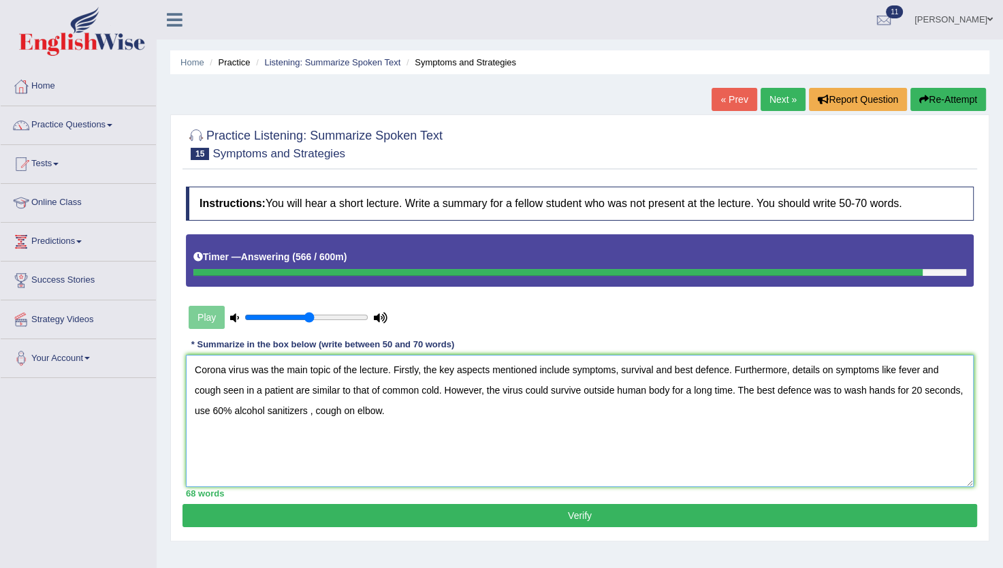
click at [351, 407] on textarea "Corona virus was the main topic of the lecture. Firstly, the key aspects mentio…" at bounding box center [580, 421] width 788 height 132
click at [310, 410] on textarea "Corona virus was the main topic of the lecture. Firstly, the key aspects mentio…" at bounding box center [580, 421] width 788 height 132
type textarea "Corona virus was the main topic of the lecture. Firstly, the key aspects mentio…"
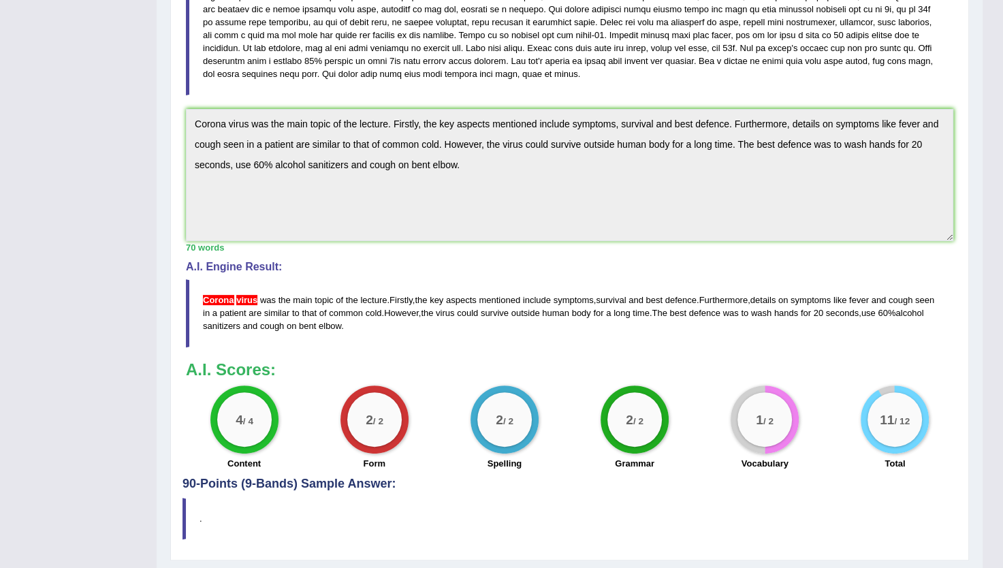
scroll to position [433, 0]
